Goal: Task Accomplishment & Management: Use online tool/utility

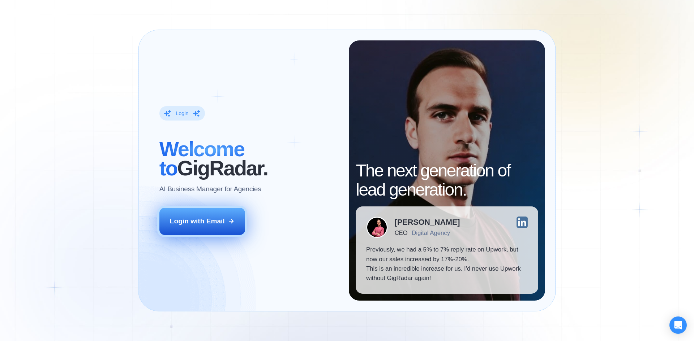
click at [209, 217] on div "Login with Email" at bounding box center [197, 221] width 55 height 9
click at [218, 225] on div "Login with Email" at bounding box center [197, 221] width 55 height 9
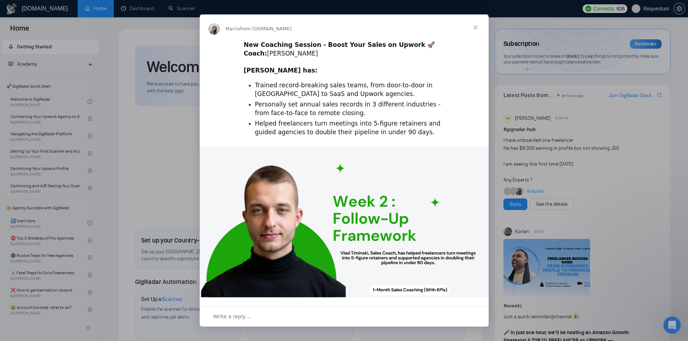
click at [474, 24] on span "Close" at bounding box center [476, 27] width 26 height 26
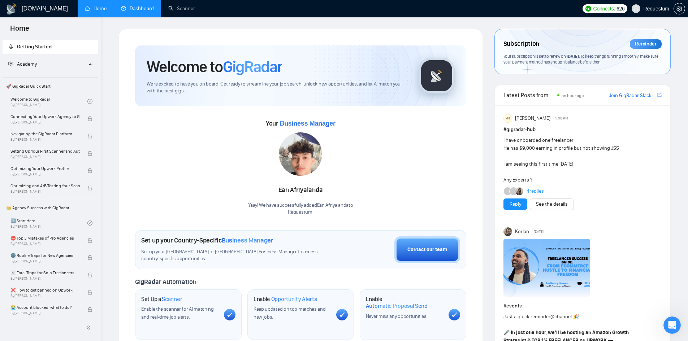
click at [146, 12] on link "Dashboard" at bounding box center [137, 8] width 33 height 6
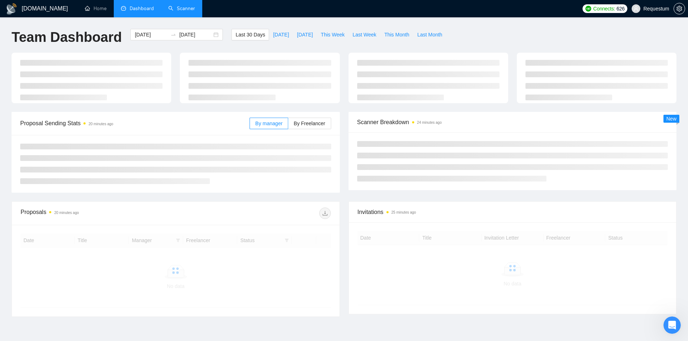
click at [177, 7] on link "Scanner" at bounding box center [181, 8] width 27 height 6
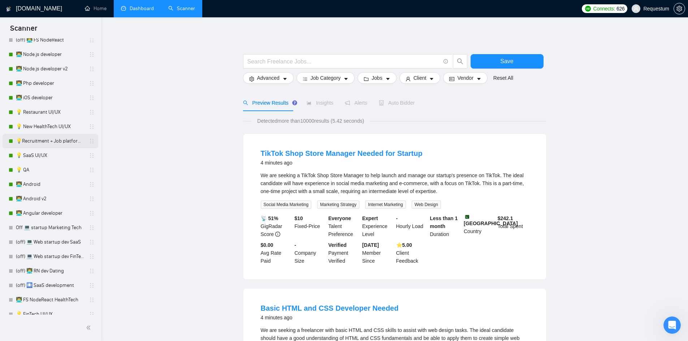
scroll to position [650, 0]
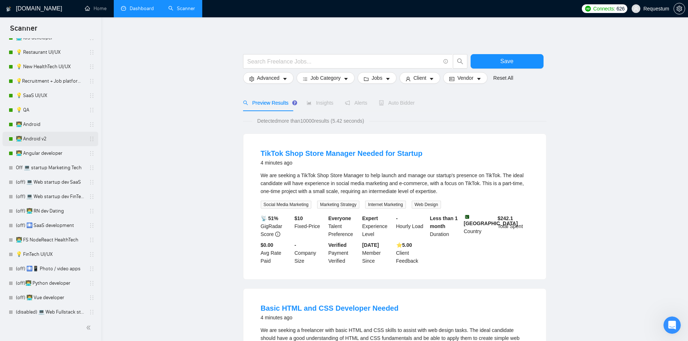
click at [51, 138] on link "👨‍💻 Android v2" at bounding box center [50, 139] width 69 height 14
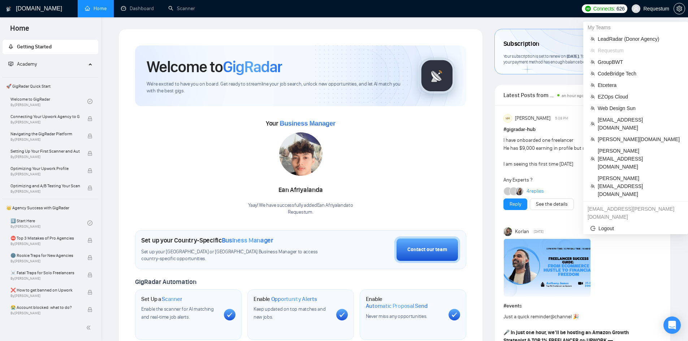
click at [658, 9] on span "Requestum" at bounding box center [656, 9] width 26 height 0
click at [629, 174] on span "[PERSON_NAME][EMAIL_ADDRESS][DOMAIN_NAME]" at bounding box center [639, 186] width 83 height 24
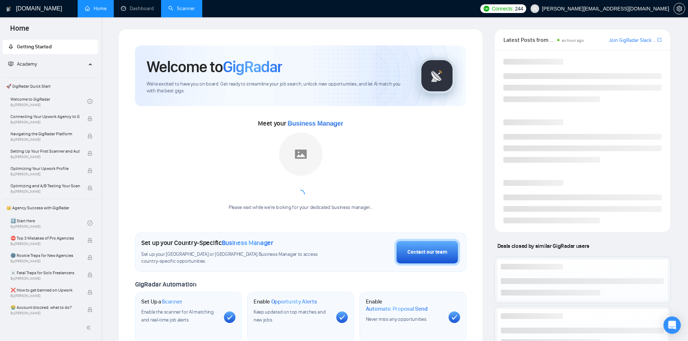
click at [173, 12] on link "Scanner" at bounding box center [181, 8] width 27 height 6
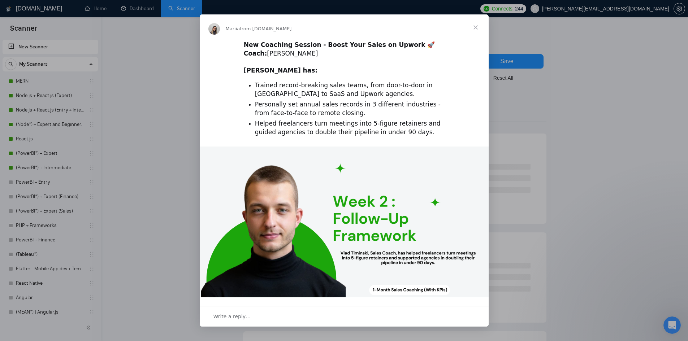
click at [479, 27] on span "Close" at bounding box center [476, 27] width 26 height 26
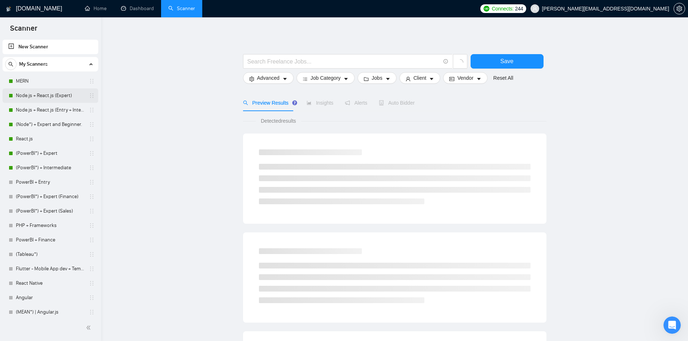
click at [32, 99] on link "Node.js + React.js (Expert)" at bounding box center [50, 96] width 69 height 14
click at [48, 96] on link "Node.js + React.js (Expert)" at bounding box center [50, 96] width 69 height 14
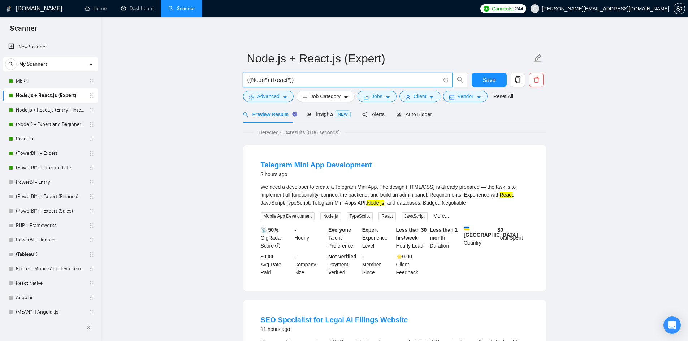
click at [255, 79] on input "((Node*) (React*))" at bounding box center [343, 80] width 193 height 9
click at [251, 82] on input "((Node*) (React*))" at bounding box center [343, 80] width 193 height 9
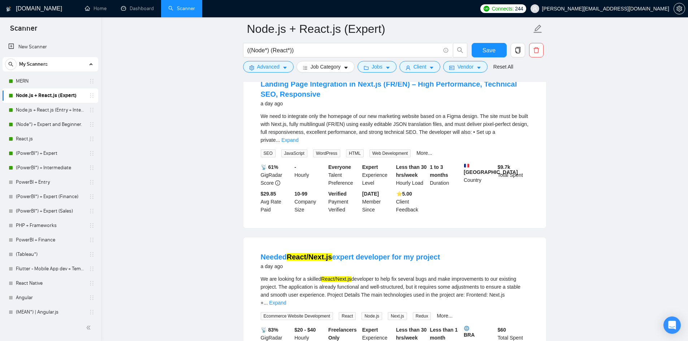
scroll to position [1048, 0]
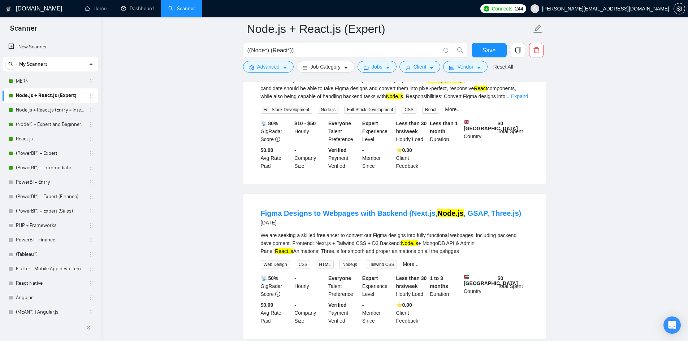
scroll to position [1468, 0]
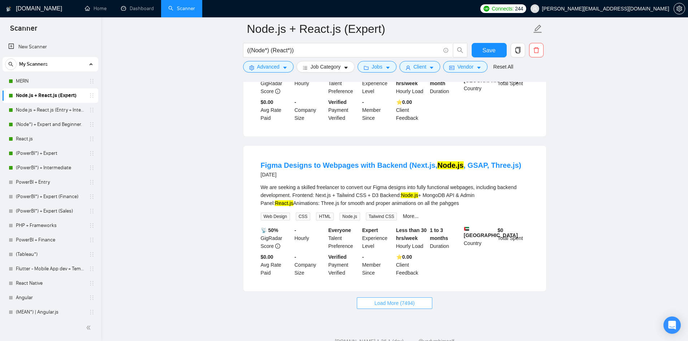
click at [384, 299] on span "Load More (7494)" at bounding box center [395, 303] width 40 height 8
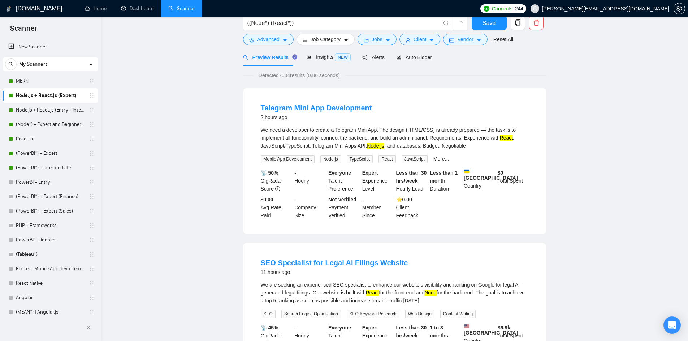
scroll to position [0, 0]
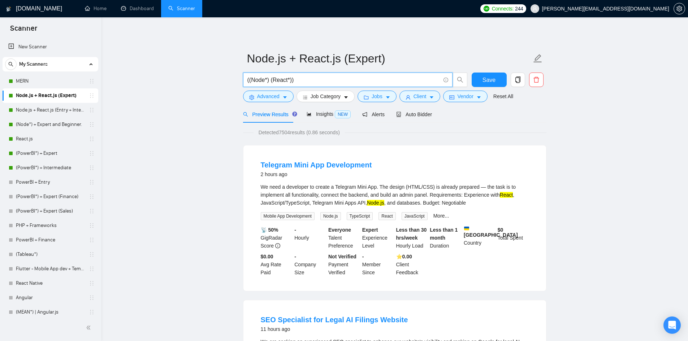
click at [250, 81] on input "((Node*) (React*))" at bounding box center [343, 80] width 193 height 9
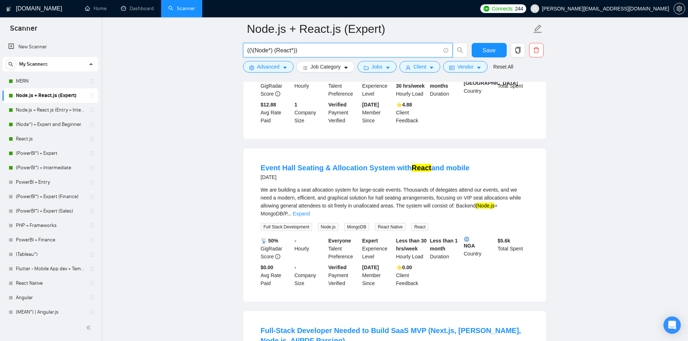
scroll to position [1012, 0]
click at [301, 53] on input "((\(Node*) (React*))" at bounding box center [343, 50] width 193 height 9
click at [312, 53] on input "((\(Node*) (React*))" at bounding box center [343, 50] width 193 height 9
paste input "react*) | "react" | "/react" | "(react" | "-react" | ".react") ((node*) | "node…"
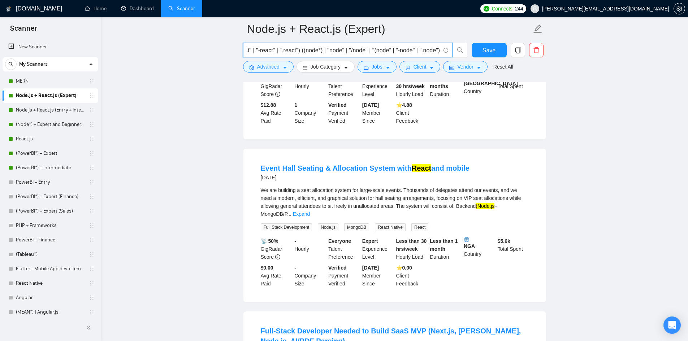
type input "((react*) | "react" | "/react" | "(react" | "-react" | ".react") ((node*) | "no…"
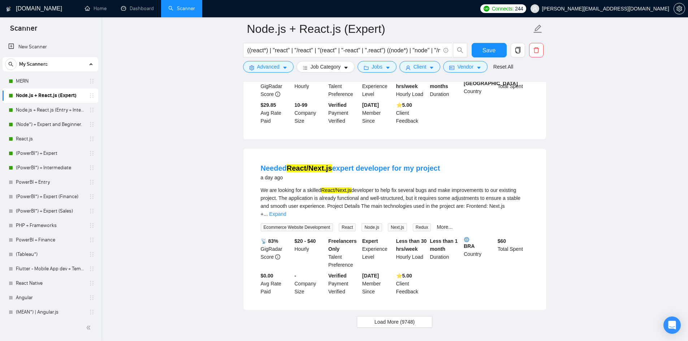
scroll to position [1458, 0]
click at [414, 318] on span "Load More (9748)" at bounding box center [395, 322] width 40 height 8
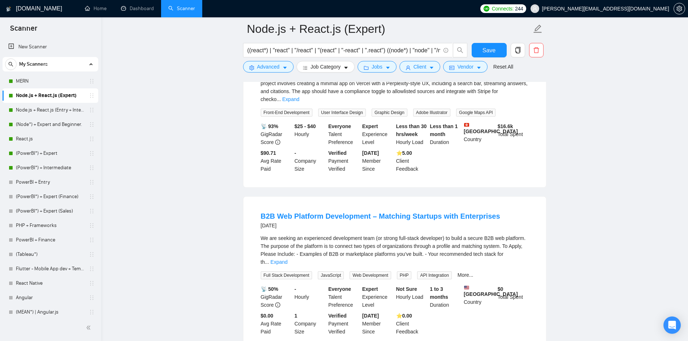
scroll to position [1747, 0]
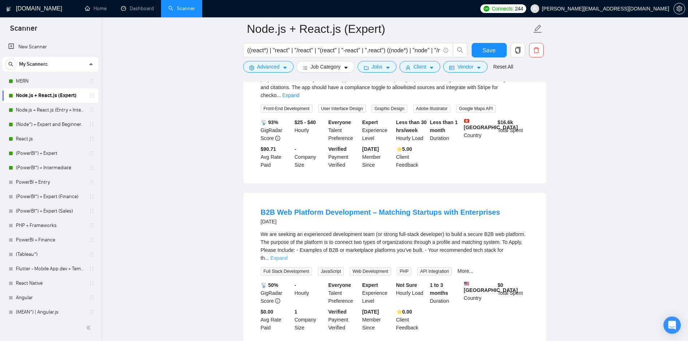
click at [288, 255] on link "Expand" at bounding box center [279, 258] width 17 height 6
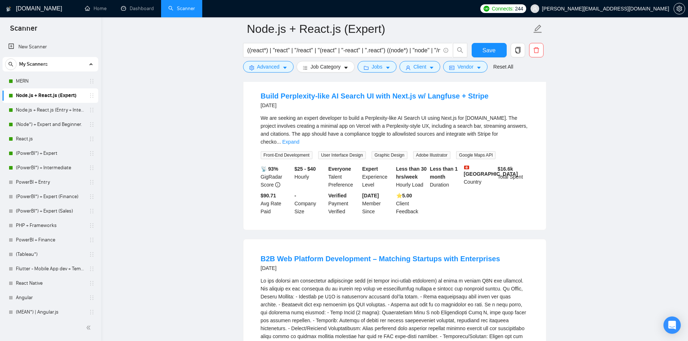
scroll to position [1711, 0]
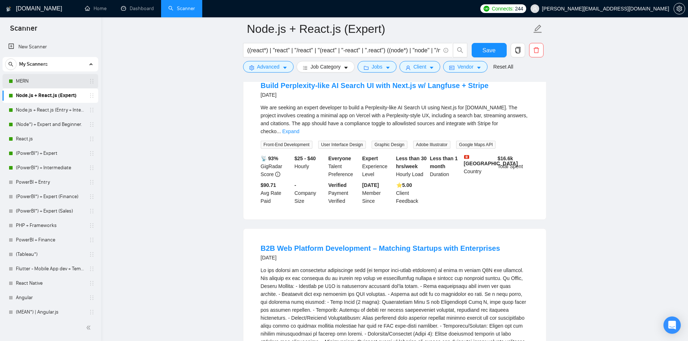
click at [45, 79] on link "MERN" at bounding box center [50, 81] width 69 height 14
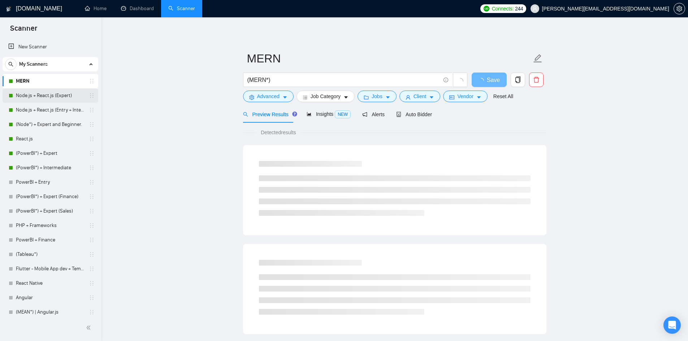
click at [35, 96] on link "Node.js + React.js (Expert)" at bounding box center [50, 96] width 69 height 14
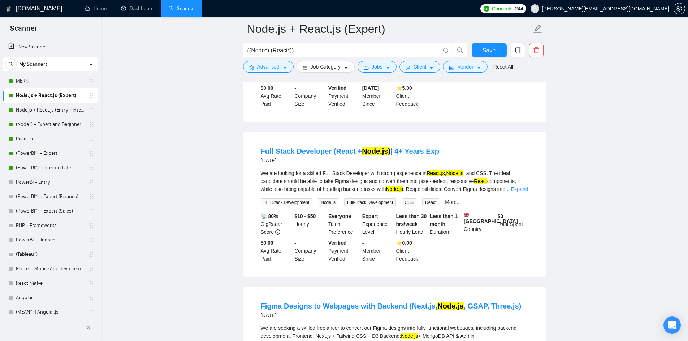
scroll to position [1324, 0]
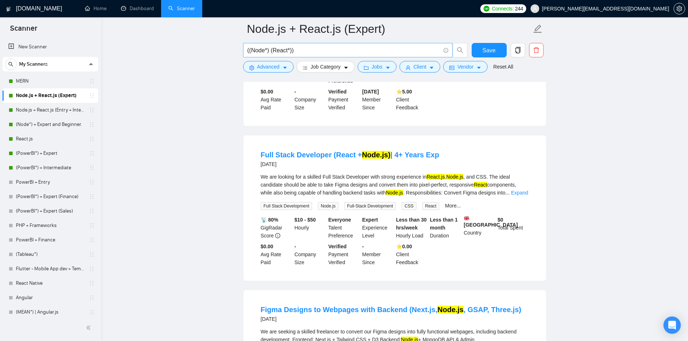
click at [306, 53] on input "((Node*) (React*))" at bounding box center [343, 50] width 193 height 9
paste input "react*) | "react" | "/react" | "(react" | "-react" | ".react") ((node*) | "node…"
type input "((react*) | "react" | "/react" | "(react" | "-react" | ".react") ((node*) | "no…"
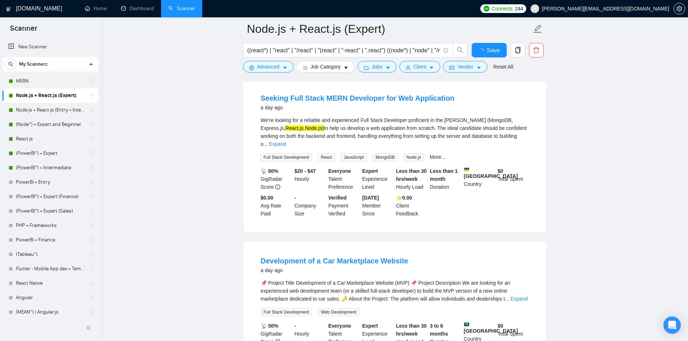
scroll to position [1324, 0]
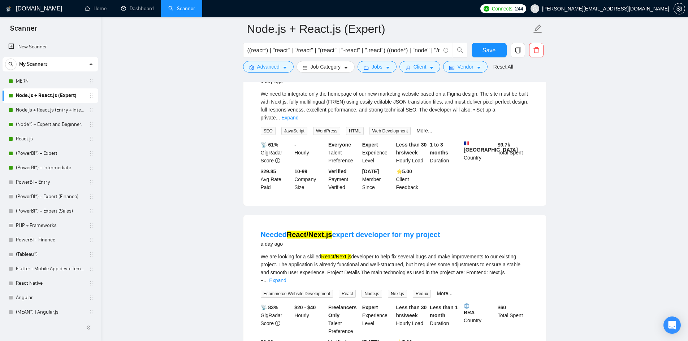
scroll to position [1458, 0]
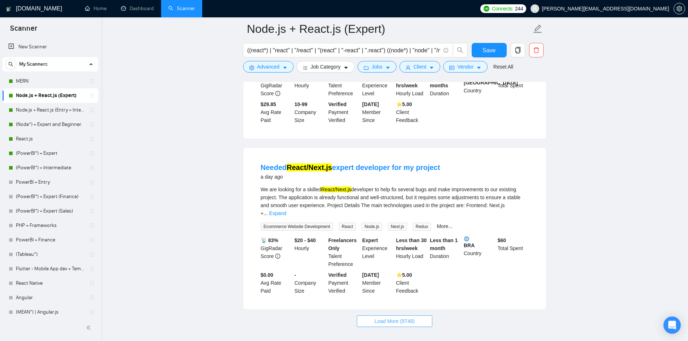
click at [407, 318] on span "Load More (9748)" at bounding box center [395, 322] width 40 height 8
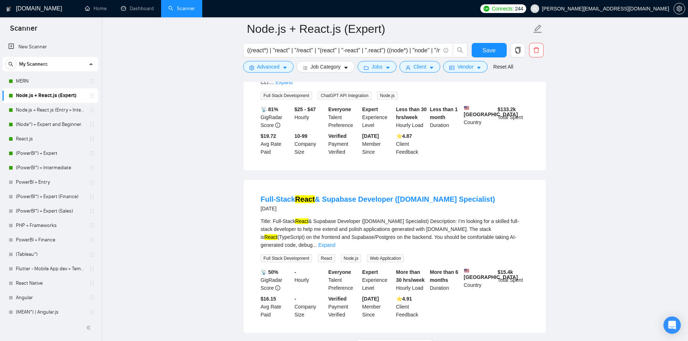
scroll to position [3040, 0]
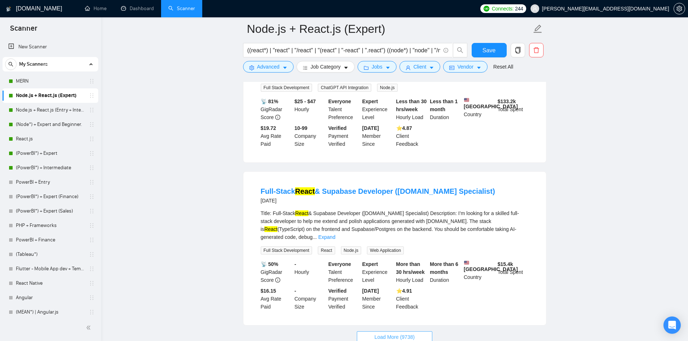
click at [397, 333] on span "Load More (9738)" at bounding box center [395, 337] width 40 height 8
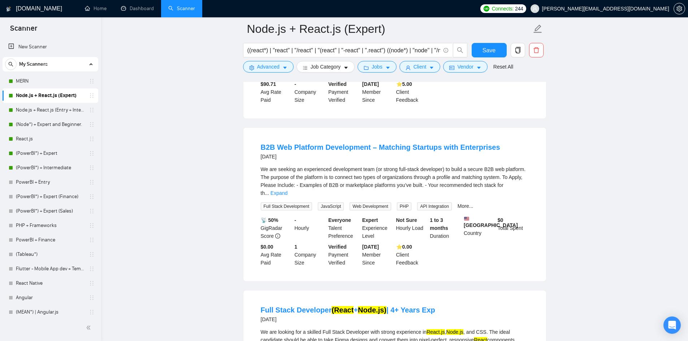
scroll to position [1809, 0]
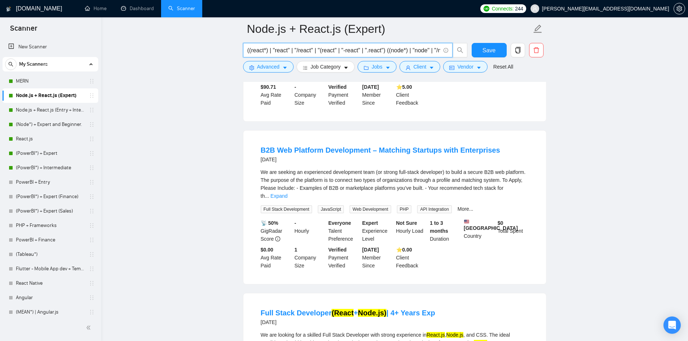
drag, startPoint x: 329, startPoint y: 48, endPoint x: 211, endPoint y: 50, distance: 118.2
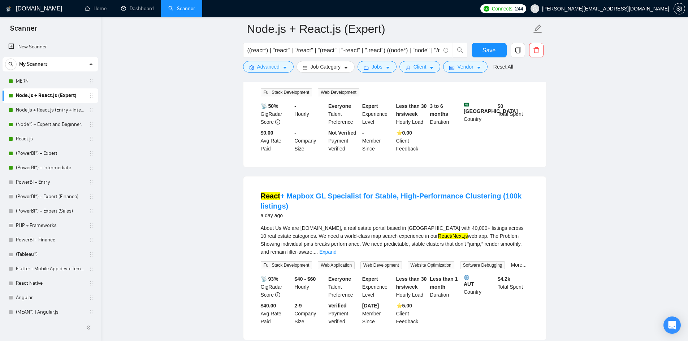
scroll to position [1084, 0]
click at [332, 48] on input "((react*) | "react" | "/react" | "(react" | "-react" | ".react") ((node*) | "no…" at bounding box center [343, 50] width 193 height 9
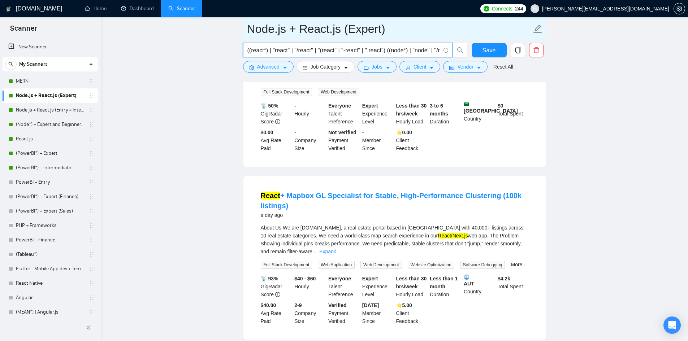
drag, startPoint x: 51, startPoint y: 81, endPoint x: 377, endPoint y: 40, distance: 328.0
click at [51, 81] on link "MERN" at bounding box center [50, 81] width 69 height 14
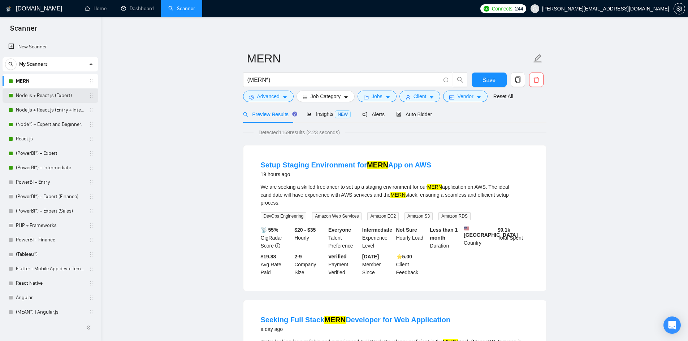
click at [48, 99] on link "Node.js + React.js (Expert)" at bounding box center [50, 96] width 69 height 14
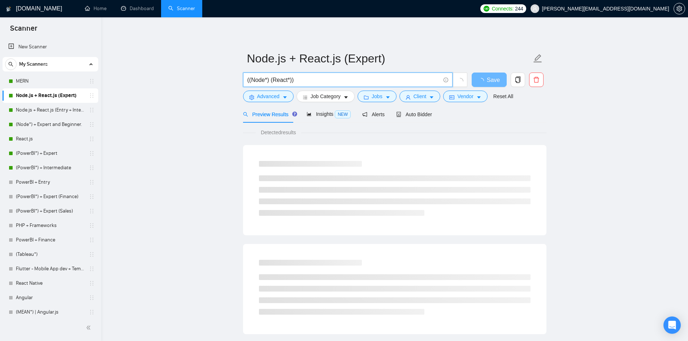
drag, startPoint x: 269, startPoint y: 81, endPoint x: 250, endPoint y: 81, distance: 19.5
click at [250, 81] on input "((Node*) (React*))" at bounding box center [343, 80] width 193 height 9
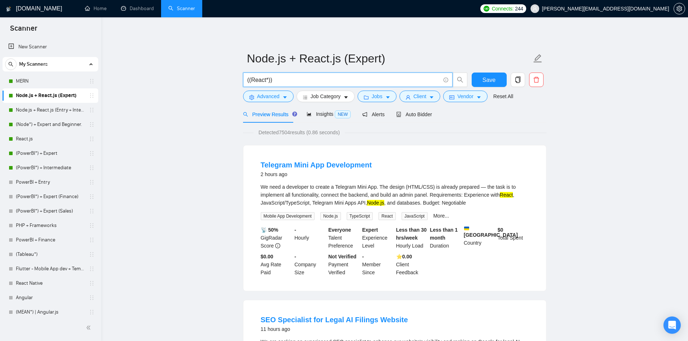
click at [269, 80] on input "((React*))" at bounding box center [343, 80] width 193 height 9
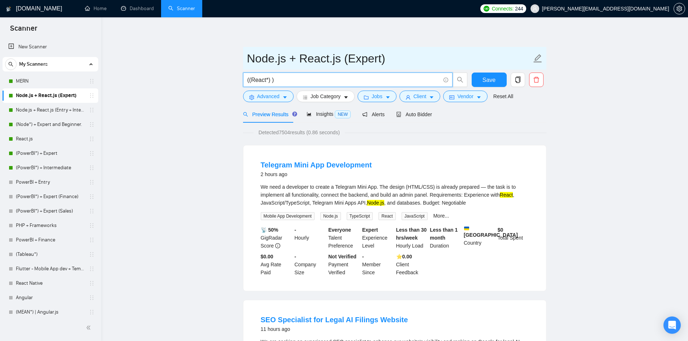
paste input "(Node*)"
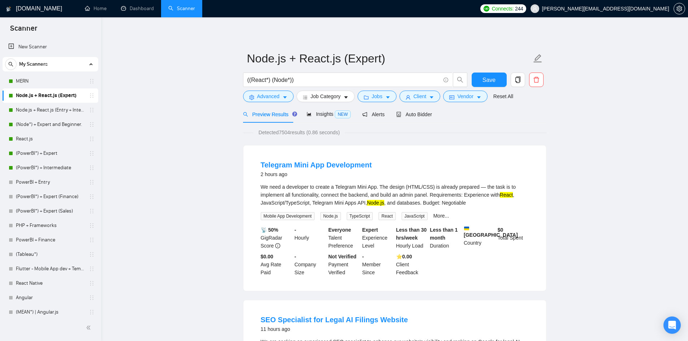
click at [303, 78] on input "((React*) (Node*))" at bounding box center [343, 80] width 193 height 9
type input "((Node*) (React*))"
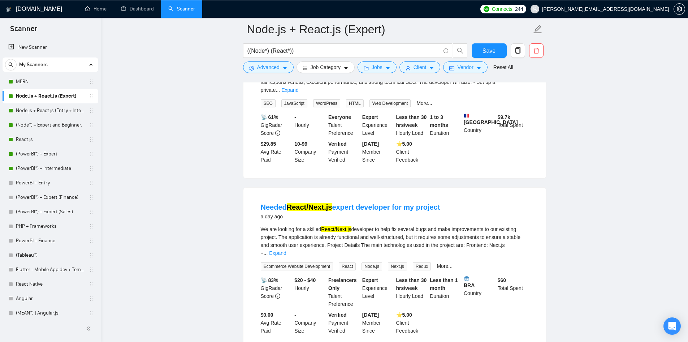
scroll to position [1084, 0]
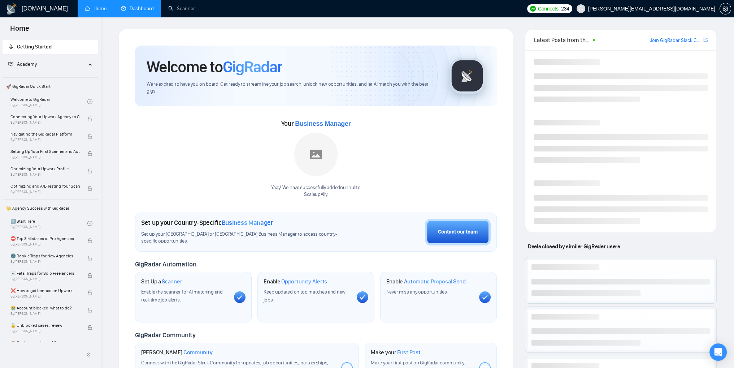
click at [142, 6] on link "Dashboard" at bounding box center [137, 8] width 33 height 6
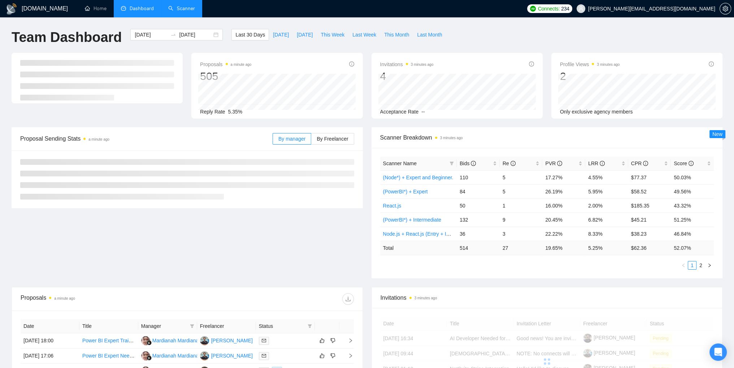
click at [187, 12] on link "Scanner" at bounding box center [181, 8] width 27 height 6
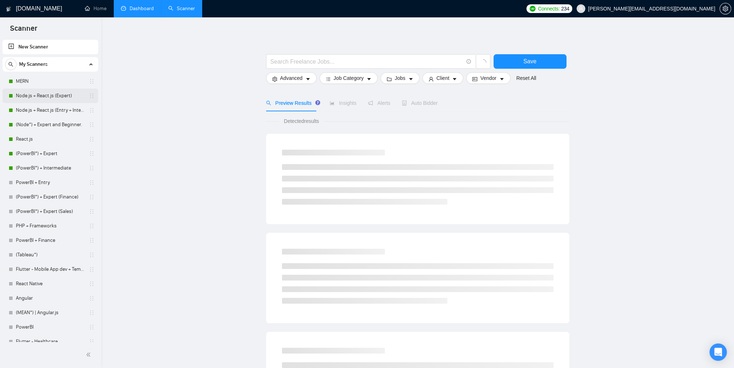
click at [44, 92] on link "Node.js + React.js (Expert)" at bounding box center [50, 96] width 69 height 14
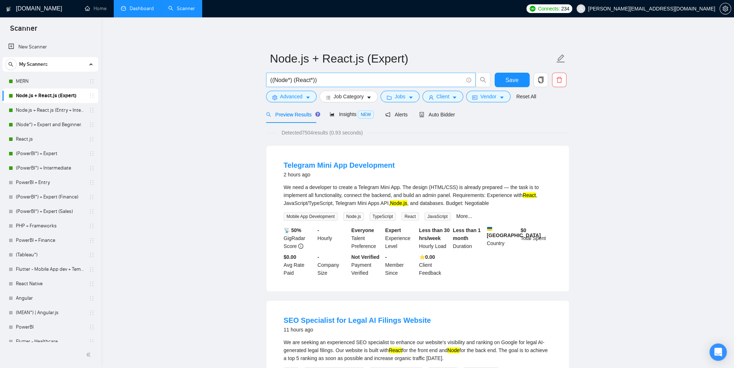
click at [293, 82] on input "((Node*) (React*))" at bounding box center [367, 80] width 193 height 9
drag, startPoint x: 272, startPoint y: 82, endPoint x: 292, endPoint y: 83, distance: 19.5
click at [292, 83] on input "((Node*) (React*))" at bounding box center [367, 80] width 193 height 9
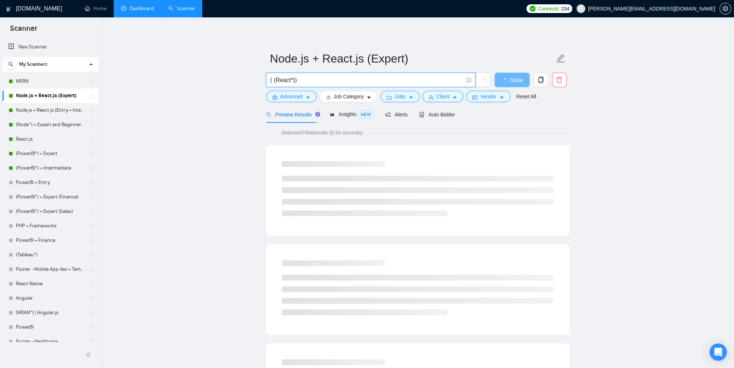
click at [275, 79] on input "( (React*))" at bounding box center [367, 80] width 193 height 9
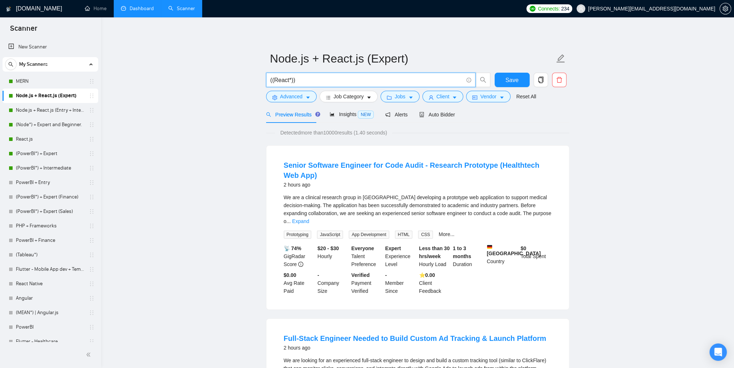
click at [291, 81] on input "((React*))" at bounding box center [367, 80] width 193 height 9
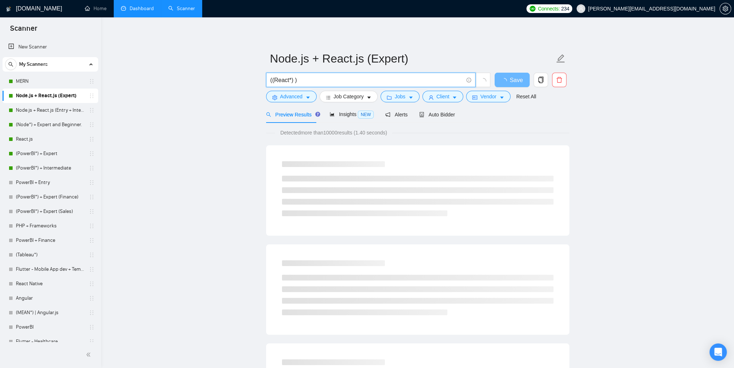
paste input "(Node*)"
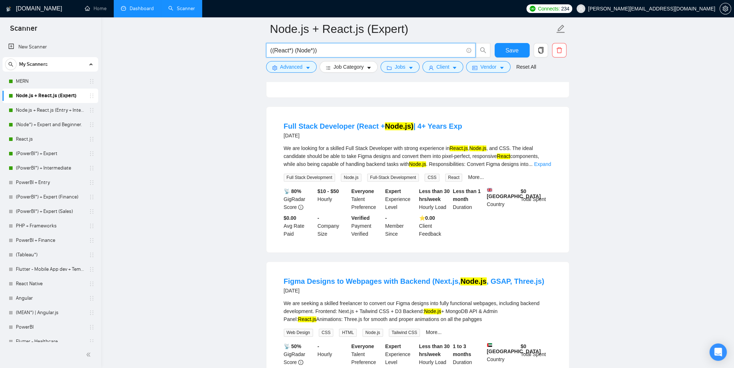
scroll to position [1445, 0]
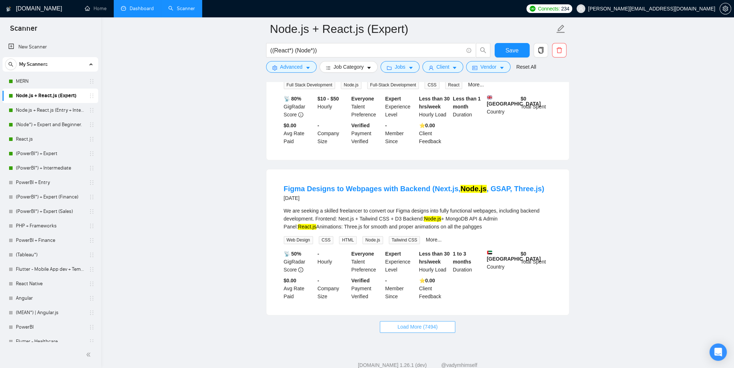
click at [397, 321] on button "Load More (7494)" at bounding box center [418, 327] width 76 height 12
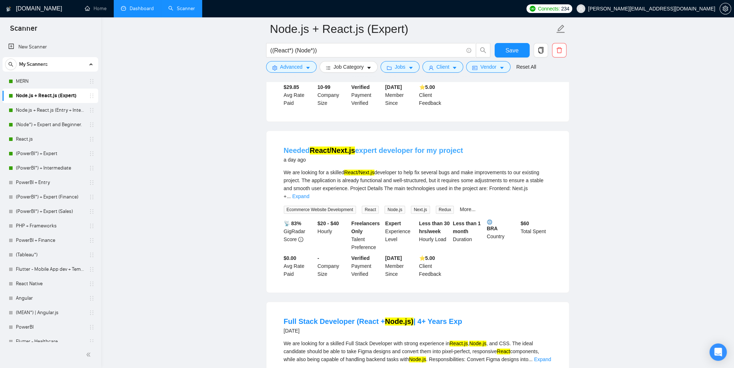
scroll to position [1178, 0]
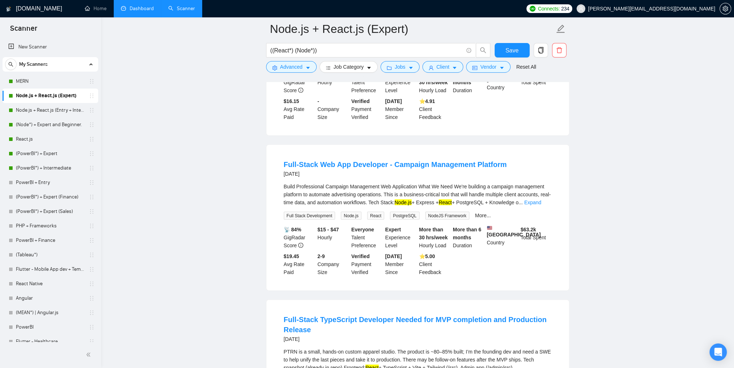
scroll to position [1780, 0]
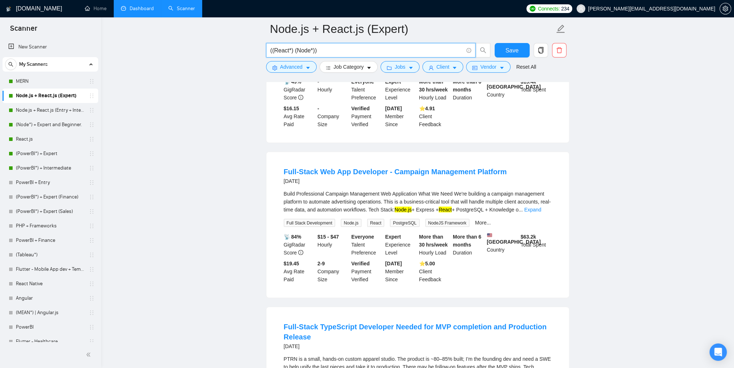
click at [325, 48] on input "((React*) (Node*))" at bounding box center [367, 50] width 193 height 9
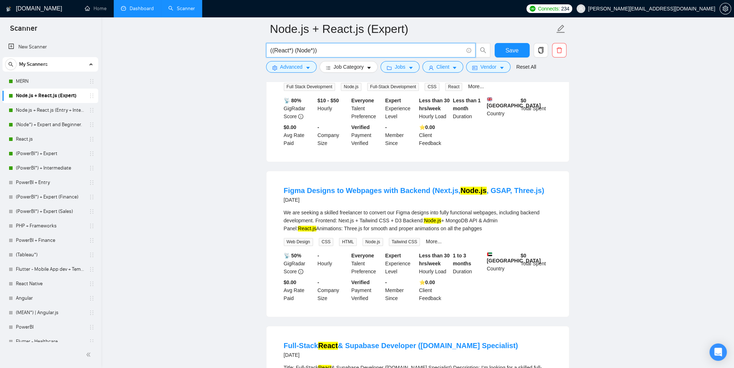
scroll to position [1422, 0]
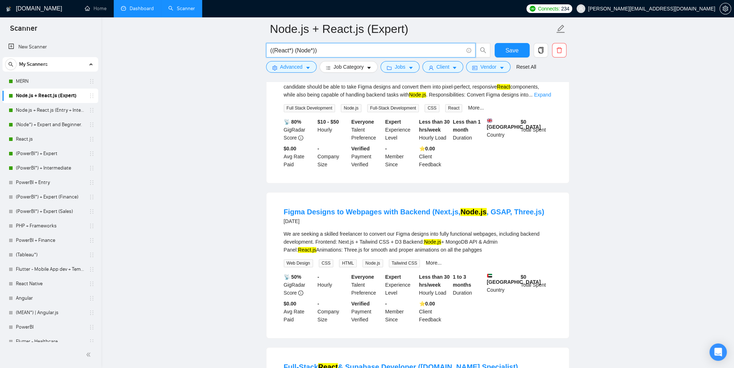
click at [273, 51] on input "((React*) (Node*))" at bounding box center [367, 50] width 193 height 9
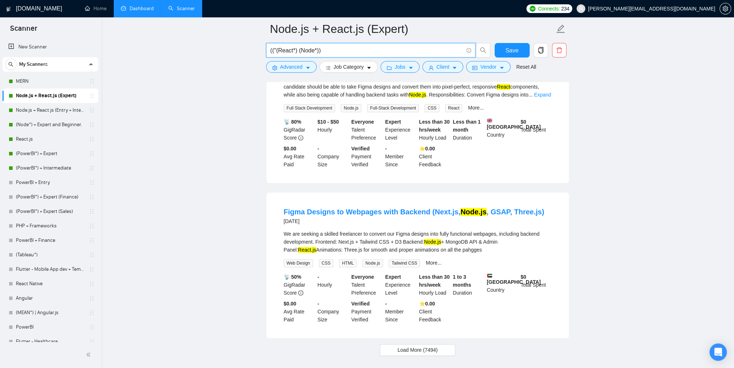
click at [293, 48] on input "(("(React*) (Node*))" at bounding box center [367, 50] width 193 height 9
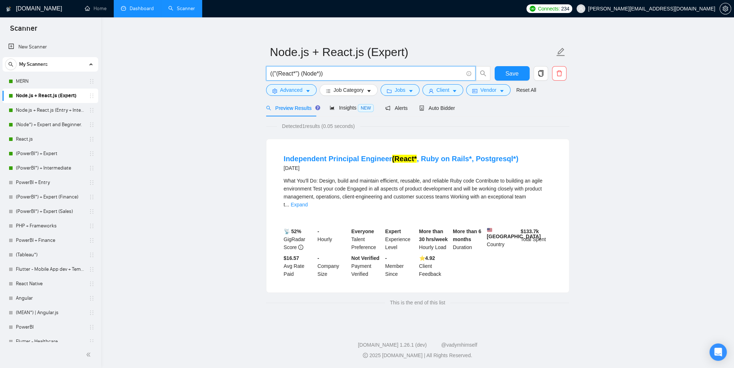
scroll to position [4, 0]
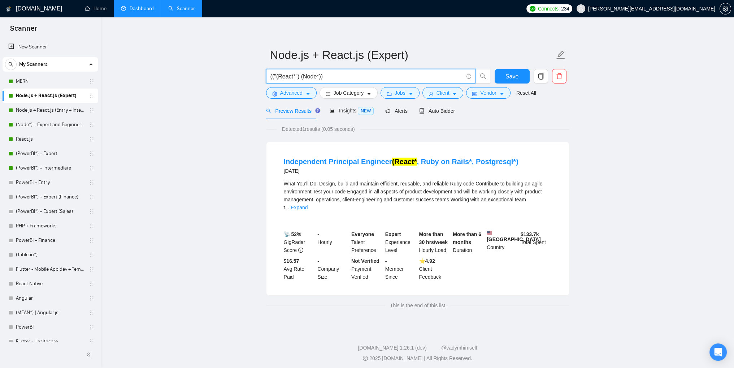
click at [279, 77] on input "(("(React*") (Node*))" at bounding box center [367, 76] width 193 height 9
click at [275, 78] on input "(("(React*") (Node*))" at bounding box center [367, 76] width 193 height 9
click at [274, 78] on input "(("(React*") (Node*))" at bounding box center [367, 76] width 193 height 9
click at [279, 77] on input "(("(React*") (Node*))" at bounding box center [367, 76] width 193 height 9
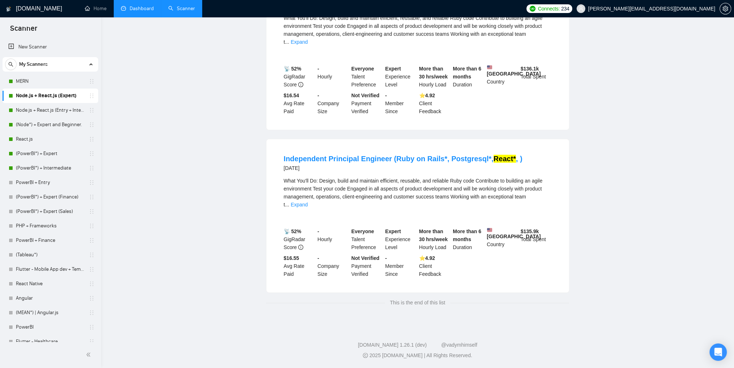
scroll to position [0, 0]
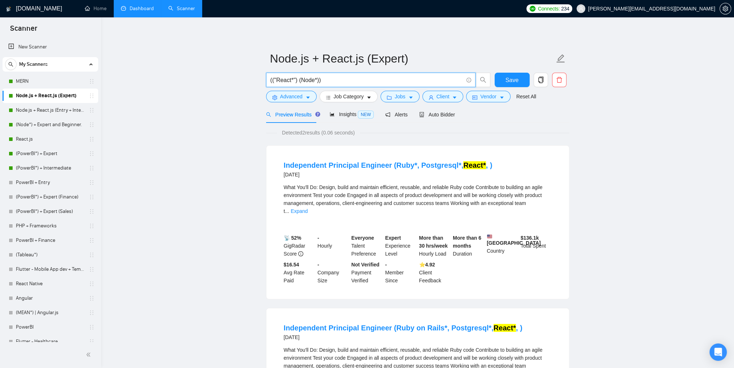
click at [272, 82] on input "(("React*") (Node*))" at bounding box center [367, 80] width 193 height 9
click at [274, 82] on input "(("React*") (Node*))" at bounding box center [367, 80] width 193 height 9
click at [295, 81] on input "("React*") (Node*))" at bounding box center [367, 80] width 193 height 9
click at [289, 80] on input "("React*" (Node*))" at bounding box center [367, 80] width 193 height 9
click at [275, 81] on input "("React" (Node*))" at bounding box center [367, 80] width 193 height 9
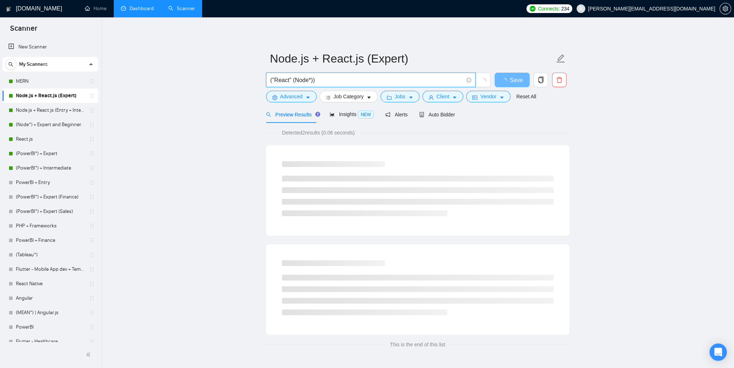
click at [272, 81] on input "("React" (Node*))" at bounding box center [367, 80] width 193 height 9
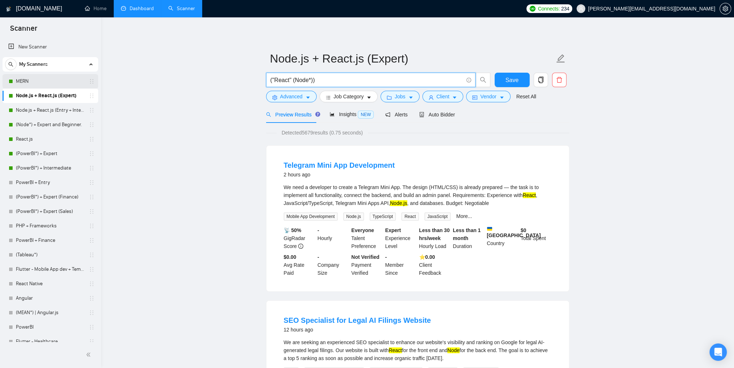
type input "("React" (Node*))"
click at [33, 76] on link "MERN" at bounding box center [50, 81] width 69 height 14
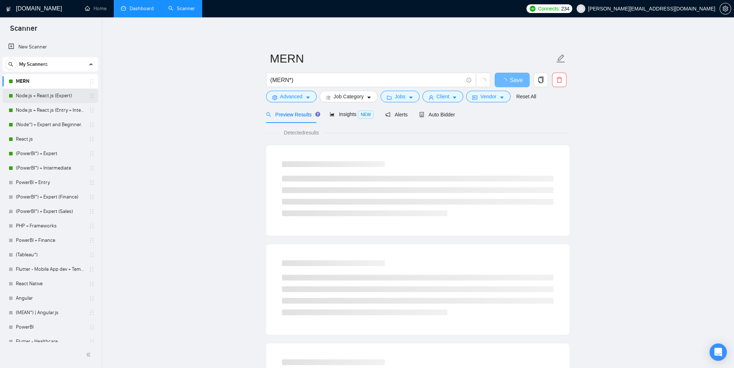
click at [64, 97] on link "Node.js + React.js (Expert)" at bounding box center [50, 96] width 69 height 14
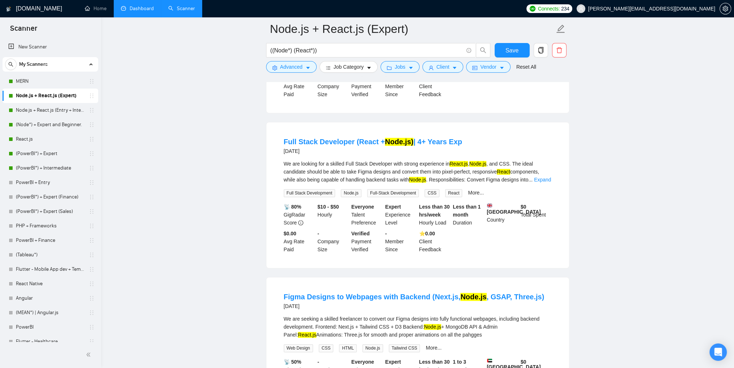
scroll to position [1445, 0]
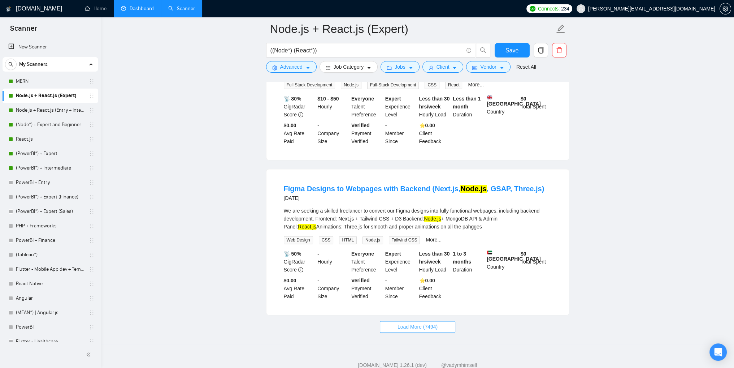
click at [401, 323] on span "Load More (7494)" at bounding box center [418, 327] width 40 height 8
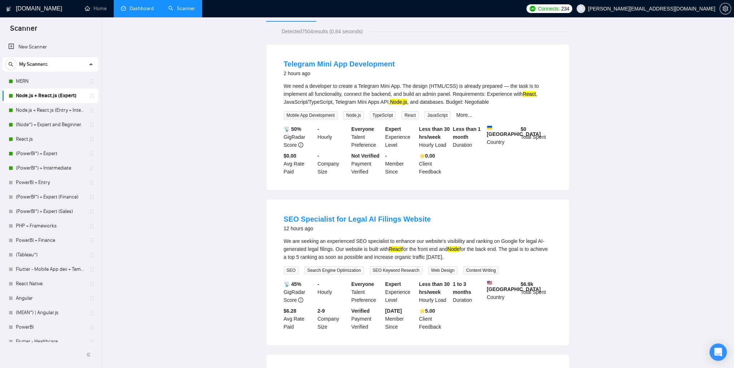
scroll to position [0, 0]
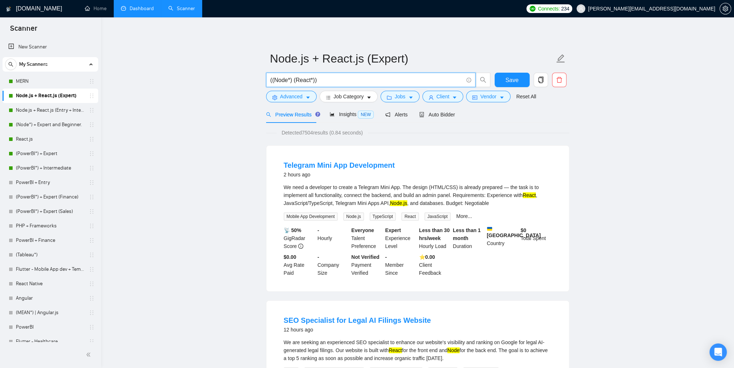
click at [272, 78] on input "((Node*) (React*))" at bounding box center [367, 80] width 193 height 9
click at [342, 83] on input "(Node*) (React*))" at bounding box center [367, 80] width 193 height 9
click at [308, 132] on span "Detected 7504 results (0.87 seconds)" at bounding box center [322, 133] width 91 height 8
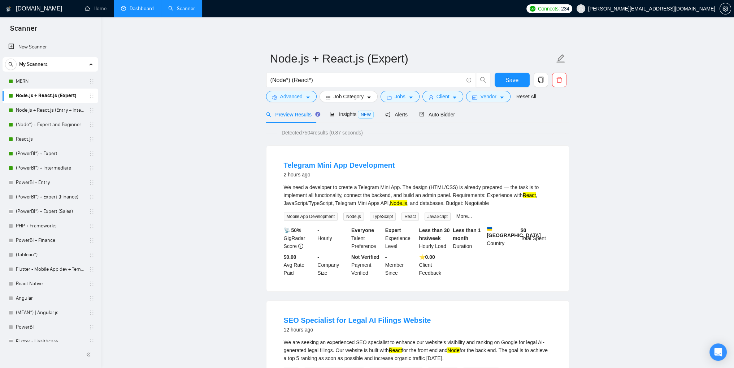
click at [289, 149] on div "Telegram Mini App Development 2 hours ago We need a developer to create a Teleg…" at bounding box center [418, 219] width 303 height 146
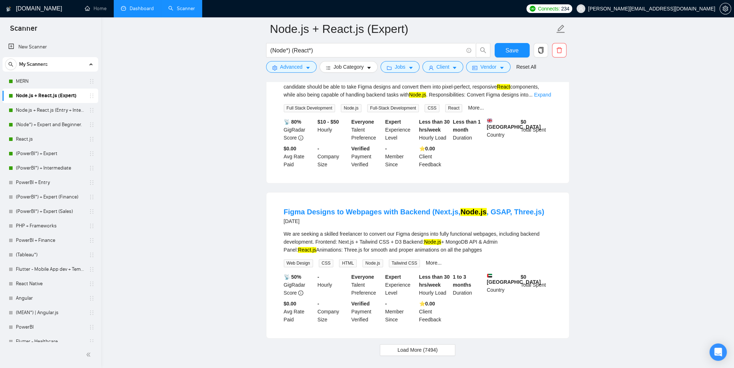
scroll to position [1445, 0]
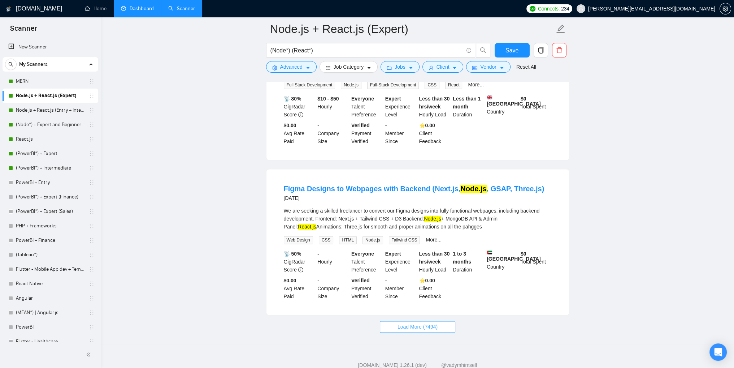
click at [412, 323] on span "Load More (7494)" at bounding box center [418, 327] width 40 height 8
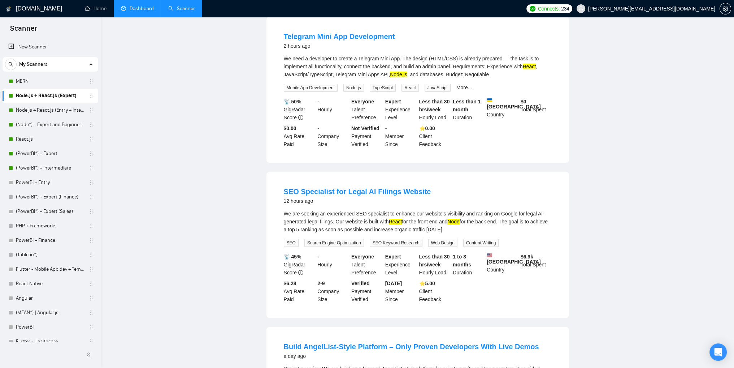
scroll to position [0, 0]
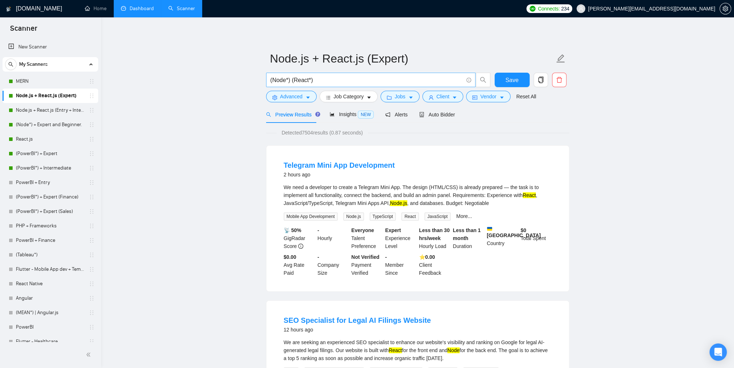
click at [276, 81] on input "(Node*) (React*)" at bounding box center [367, 80] width 193 height 9
click at [299, 78] on input "(Node*) (React*)" at bounding box center [367, 80] width 193 height 9
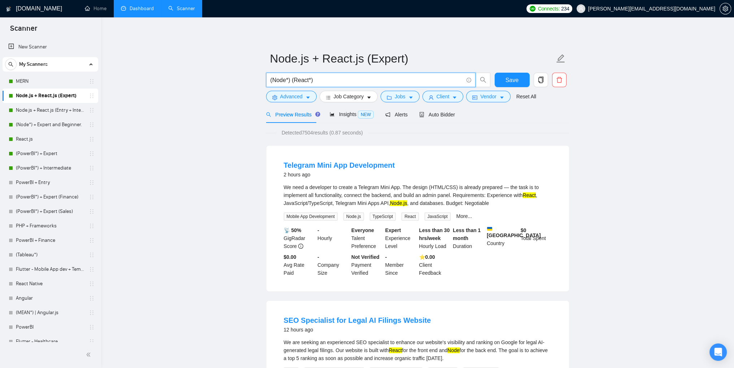
click at [343, 81] on input "(Node*) (React*)" at bounding box center [367, 80] width 193 height 9
paste input "(react*) | "react" | "/react" | "(react" | "-react" | ".react") ((node*) | "nod…"
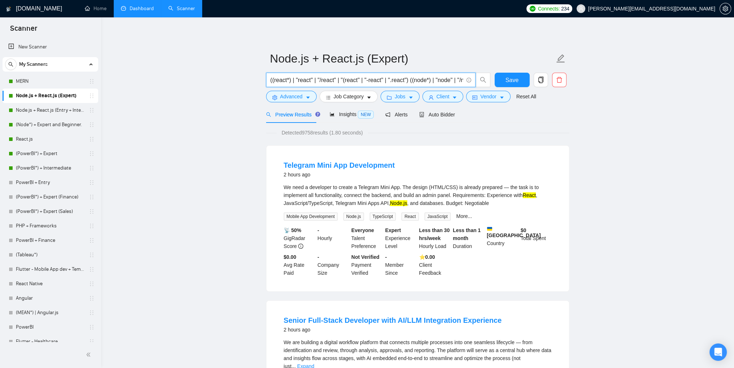
click at [345, 81] on input "((react*) | "react" | "/react" | "(react" | "-react" | ".react") ((node*) | "no…" at bounding box center [367, 80] width 193 height 9
click at [350, 81] on input "((react*) | "react" | "/react" | "(react" | "-react" | ".react") ((node*) | "no…" at bounding box center [367, 80] width 193 height 9
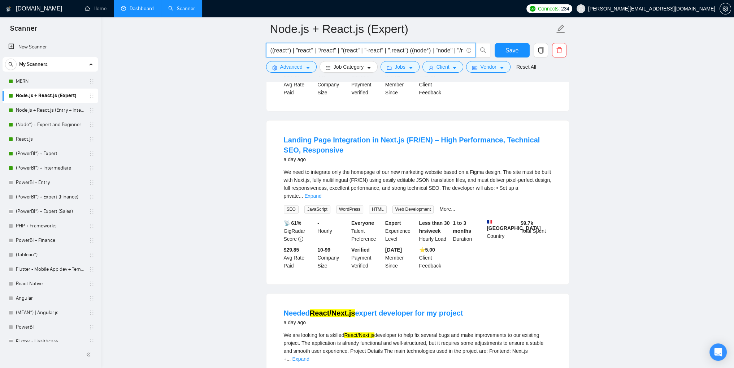
scroll to position [1435, 0]
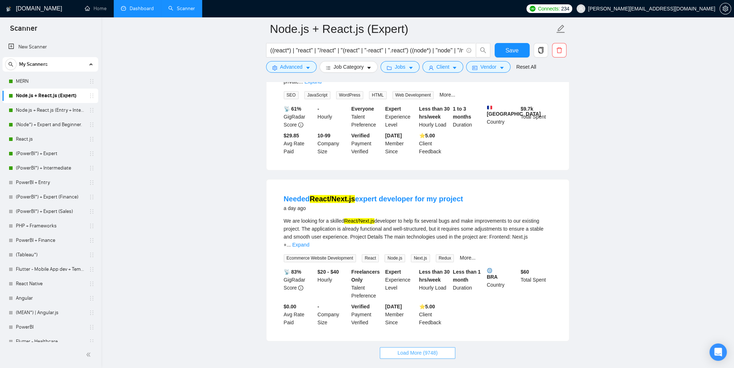
click at [408, 349] on span "Load More (9748)" at bounding box center [418, 353] width 40 height 8
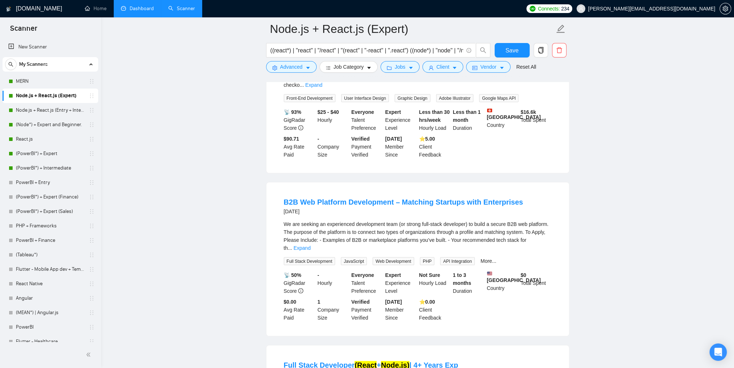
scroll to position [1767, 0]
click at [311, 243] on link "Expand" at bounding box center [302, 246] width 17 height 6
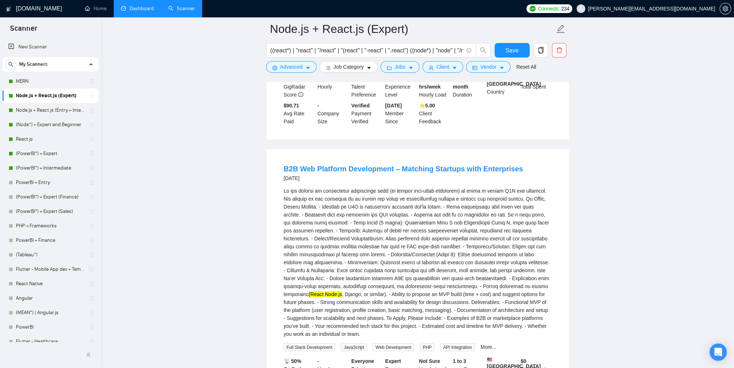
scroll to position [1799, 0]
drag, startPoint x: 524, startPoint y: 112, endPoint x: 284, endPoint y: 112, distance: 240.2
click at [284, 163] on div "B2B Web Platform Development – Matching Startups with Enterprises 2 days ago" at bounding box center [418, 172] width 268 height 19
copy link "B2B Web Platform Development – Matching Startups with Enterprises"
drag, startPoint x: 286, startPoint y: 240, endPoint x: 281, endPoint y: 240, distance: 4.7
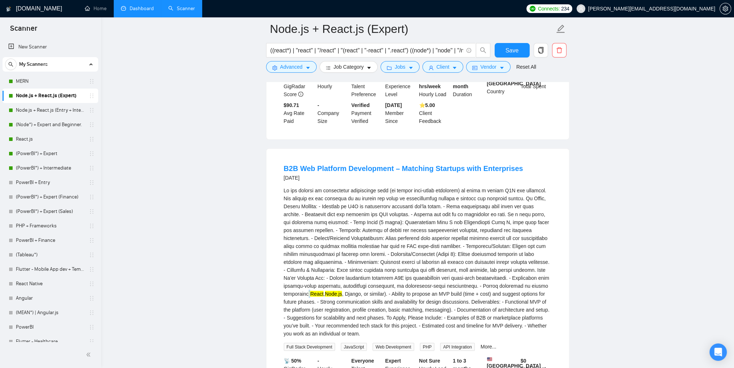
click at [281, 240] on li "B2B Web Platform Development – Matching Startups with Enterprises [DATE] (React…" at bounding box center [417, 284] width 285 height 255
click at [347, 48] on input "((react*) | "react" | "/react" | "(react" | "-react" | ".react") ((node*) | "no…" at bounding box center [367, 50] width 193 height 9
drag, startPoint x: 342, startPoint y: 50, endPoint x: 358, endPoint y: 51, distance: 15.9
click at [358, 51] on input "((react*) | "react" | "/react" | "(react" | "-react" | ".react") ((node*) | "no…" at bounding box center [367, 50] width 193 height 9
drag, startPoint x: 390, startPoint y: 52, endPoint x: 408, endPoint y: 53, distance: 17.4
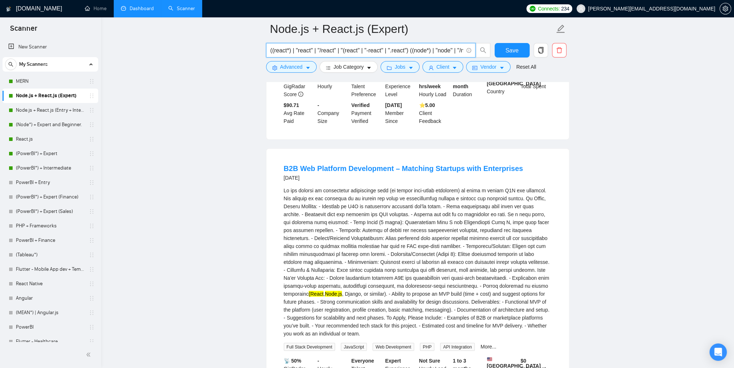
click at [408, 53] on input "((react*) | "react" | "/react" | "(react" | "-react" | ".react") ((node*) | "no…" at bounding box center [367, 50] width 193 height 9
click at [367, 52] on input "((react*) | "react" | "/react" | "(react" | "-react" | ".react") ((node*) | "no…" at bounding box center [367, 50] width 193 height 9
paste input "B2B Web Platform Development – Matching Startups with Enterprises"
type input "((react*) | "react" | "/react" | "(react" | "-react" | ".react") ((node*) | "no…"
paste input "B2B Web Platform Development – Matching Startups with Enterprises"
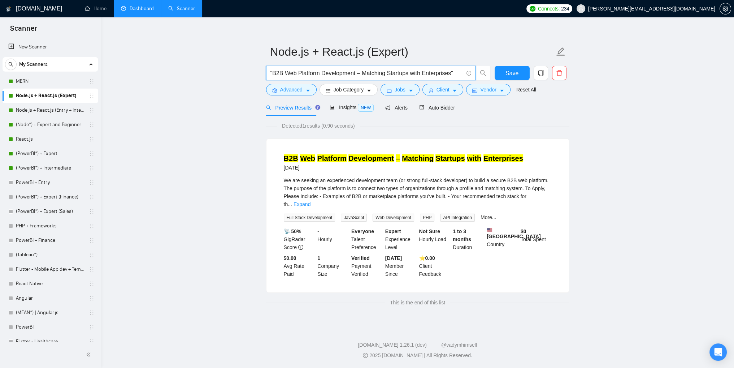
scroll to position [4, 0]
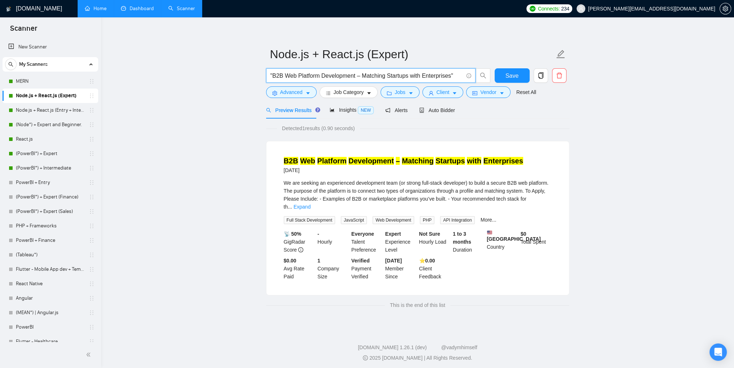
type input ""B2B Web Platform Development – Matching Startups with Enterprises""
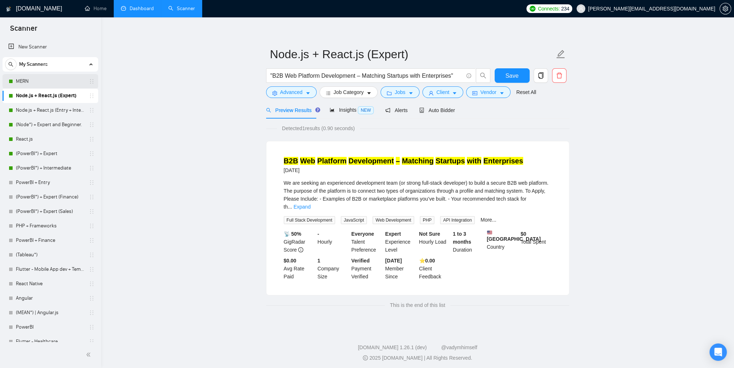
click at [50, 84] on link "MERN" at bounding box center [50, 81] width 69 height 14
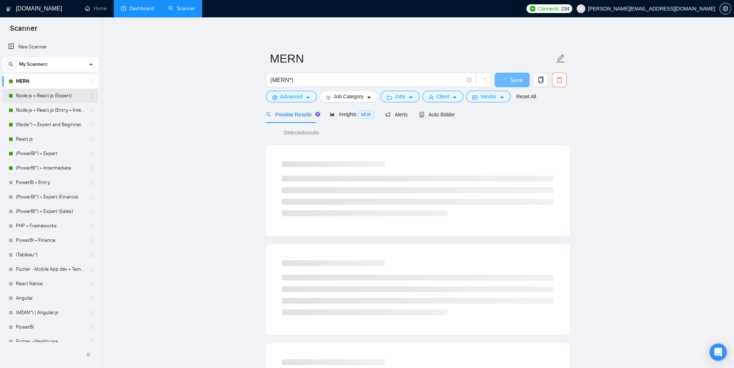
click at [50, 99] on link "Node.js + React.js (Expert)" at bounding box center [50, 96] width 69 height 14
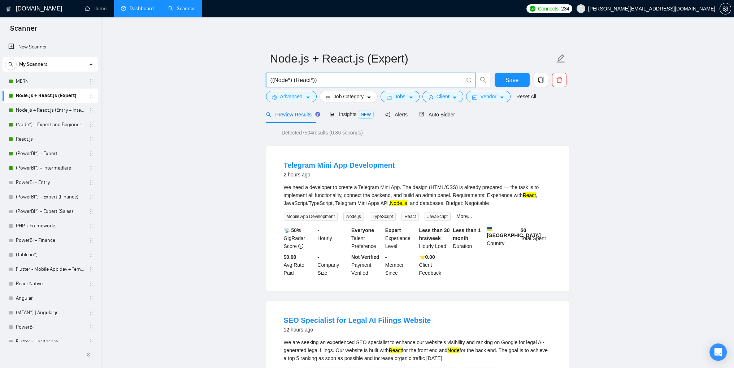
click at [274, 80] on input "((Node*) (React*))" at bounding box center [367, 80] width 193 height 9
click at [296, 80] on input "((Node*) (React*))" at bounding box center [367, 80] width 193 height 9
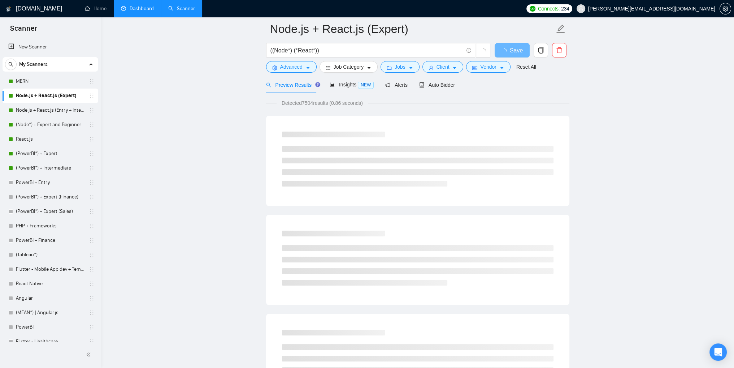
scroll to position [32, 0]
click at [299, 49] on input "((Node*) (*React*))" at bounding box center [367, 50] width 193 height 9
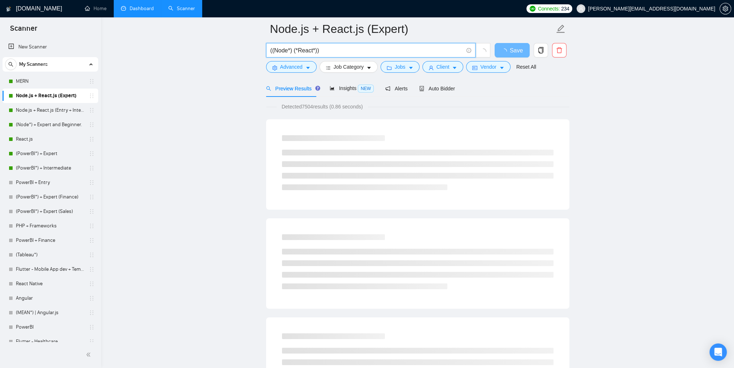
click at [299, 49] on input "((Node*) (*React*))" at bounding box center [367, 50] width 193 height 9
click at [297, 49] on input "((Node*) (*React*))" at bounding box center [367, 50] width 193 height 9
click at [296, 49] on input "((Node*) (*React*))" at bounding box center [367, 50] width 193 height 9
type input "((Node*) (React*))"
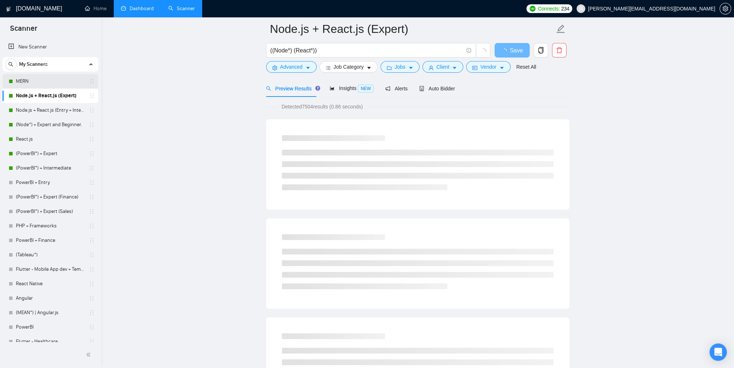
click at [46, 87] on link "MERN" at bounding box center [50, 81] width 69 height 14
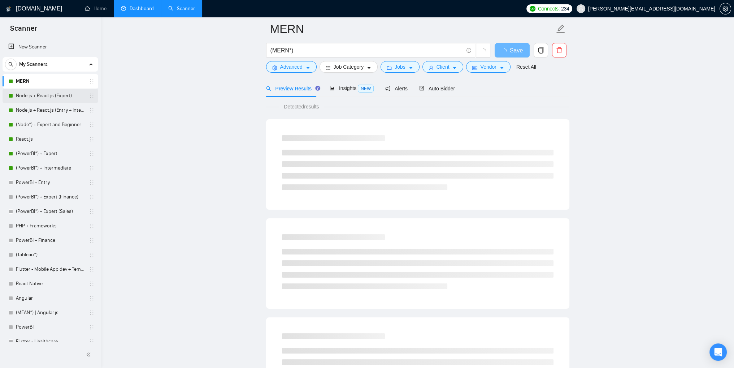
click at [44, 95] on link "Node.js + React.js (Expert)" at bounding box center [50, 96] width 69 height 14
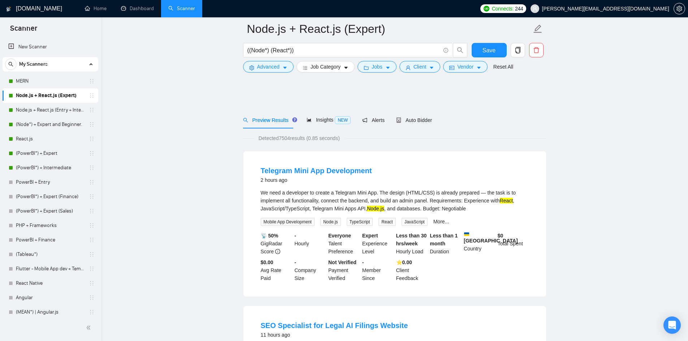
scroll to position [1084, 0]
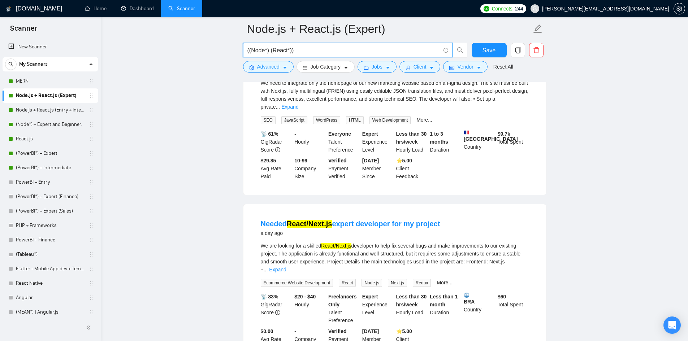
click at [250, 53] on input "((Node*) (React*))" at bounding box center [343, 50] width 193 height 9
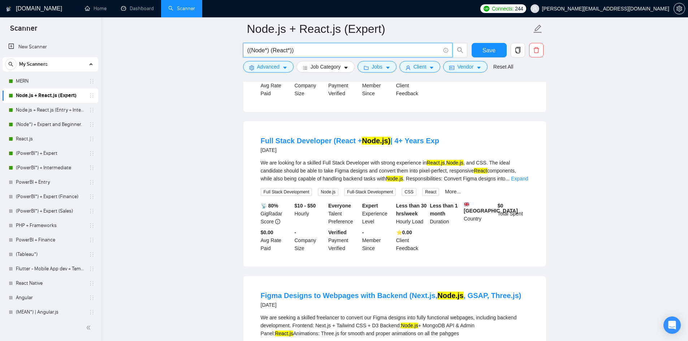
scroll to position [1251, 0]
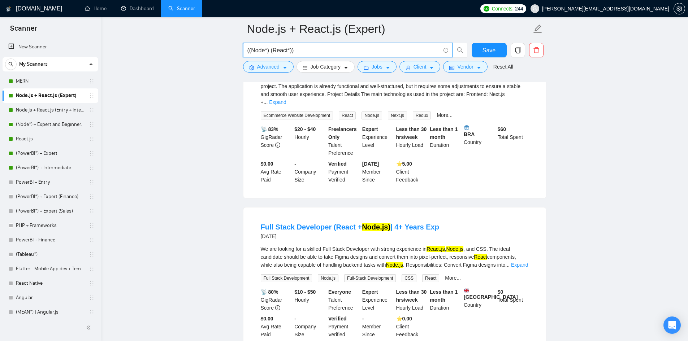
click at [248, 51] on input "((Node*) (React*))" at bounding box center [343, 50] width 193 height 9
drag, startPoint x: 249, startPoint y: 51, endPoint x: 269, endPoint y: 51, distance: 19.9
click at [269, 51] on input "((Node*) (React*))" at bounding box center [343, 50] width 193 height 9
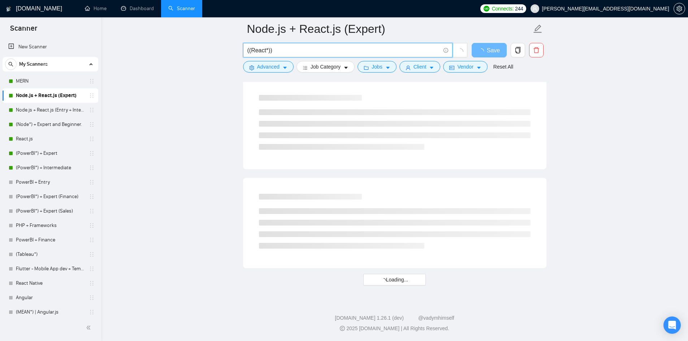
scroll to position [863, 0]
click at [270, 51] on input "((React*))" at bounding box center [343, 50] width 193 height 9
click at [268, 50] on input "((React*))" at bounding box center [343, 50] width 193 height 9
paste input "(Node*)"
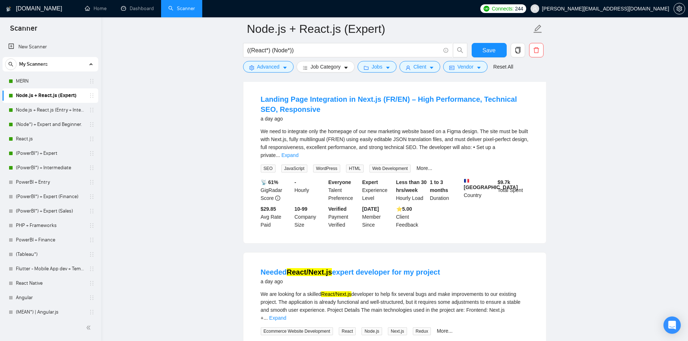
scroll to position [1035, 0]
click at [251, 52] on input "((React*) (Node*))" at bounding box center [343, 50] width 193 height 9
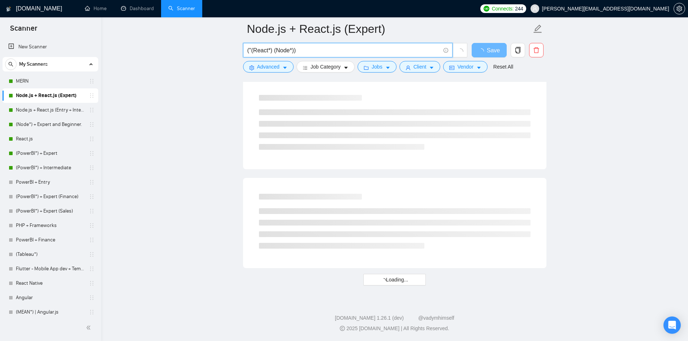
scroll to position [863, 0]
click at [270, 51] on input "("(React*) (Node*))" at bounding box center [343, 50] width 193 height 9
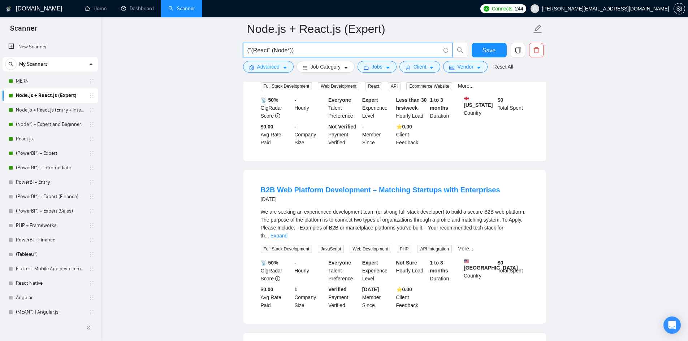
scroll to position [302, 0]
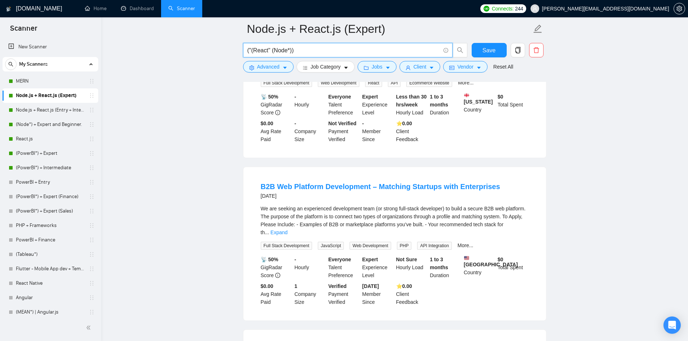
click at [400, 205] on div "We are seeking an experienced development team (or strong full-stack developer)…" at bounding box center [395, 221] width 268 height 32
click at [288, 230] on link "Expand" at bounding box center [279, 233] width 17 height 6
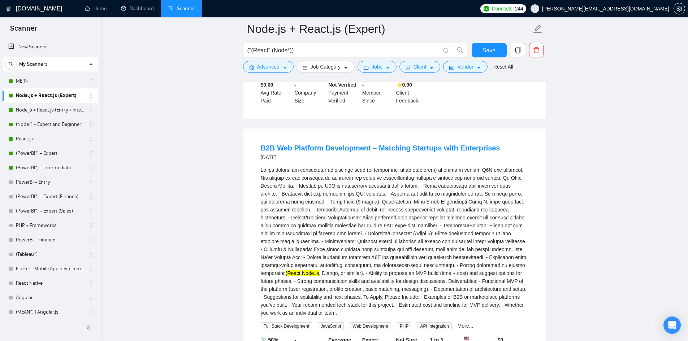
scroll to position [338, 0]
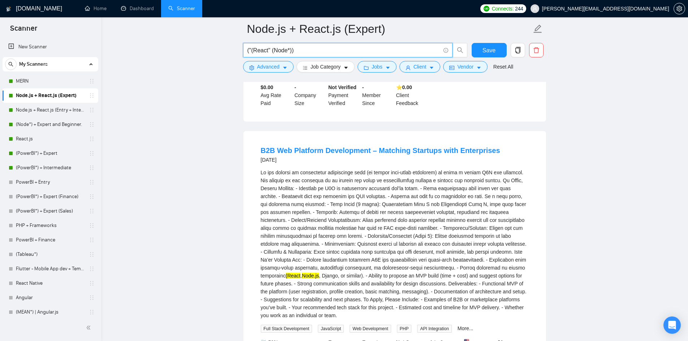
drag, startPoint x: 253, startPoint y: 51, endPoint x: 261, endPoint y: 50, distance: 8.3
click at [261, 50] on input "("(React" (Node*))" at bounding box center [343, 50] width 193 height 9
click at [254, 51] on input "("(React" (Node*))" at bounding box center [343, 50] width 193 height 9
drag, startPoint x: 249, startPoint y: 52, endPoint x: 254, endPoint y: 52, distance: 4.7
click at [254, 52] on input "("(React" (Node*))" at bounding box center [343, 50] width 193 height 9
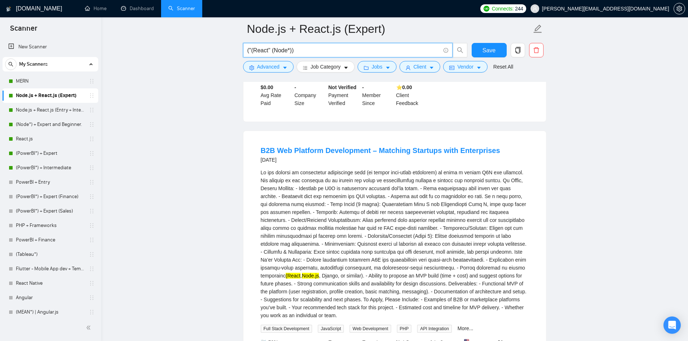
click at [250, 52] on input "("(React" (Node*))" at bounding box center [343, 50] width 193 height 9
drag, startPoint x: 251, startPoint y: 52, endPoint x: 262, endPoint y: 51, distance: 10.9
click at [268, 51] on input "("(React" (Node*))" at bounding box center [343, 50] width 193 height 9
click at [254, 52] on input "("(React" (Node*))" at bounding box center [343, 50] width 193 height 9
drag, startPoint x: 250, startPoint y: 52, endPoint x: 254, endPoint y: 51, distance: 4.1
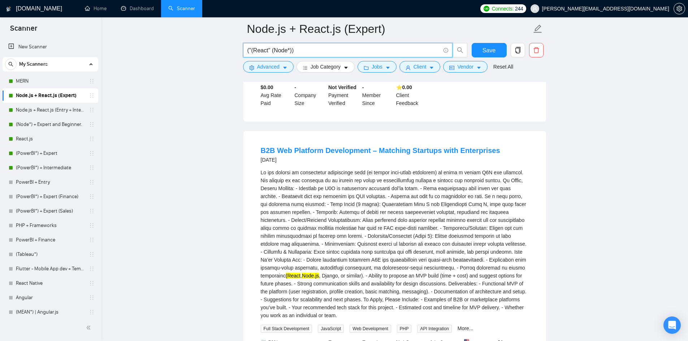
click at [254, 51] on input "("(React" (Node*))" at bounding box center [343, 50] width 193 height 9
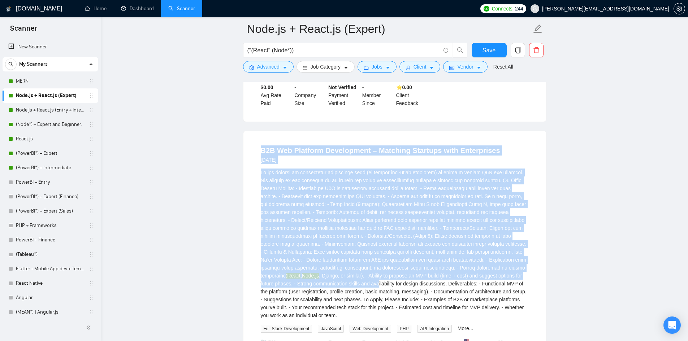
drag, startPoint x: 258, startPoint y: 139, endPoint x: 363, endPoint y: 274, distance: 171.0
click at [363, 274] on li "B2B Web Platform Development – Matching Startups with Enterprises [DATE] (React…" at bounding box center [394, 267] width 285 height 255
click at [342, 245] on div "(React , Node.js , [PERSON_NAME], or similar). - Ability to propose an MVP buil…" at bounding box center [395, 244] width 268 height 151
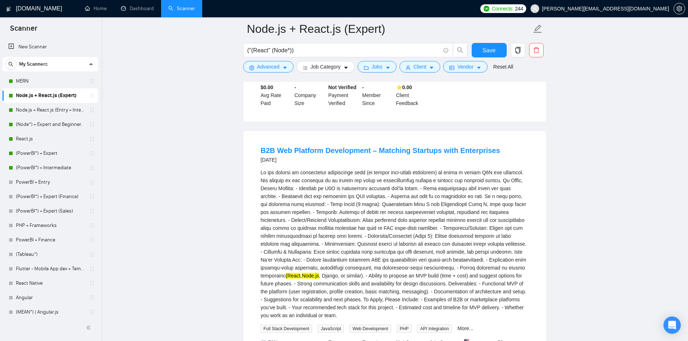
click at [286, 273] on mark "(React" at bounding box center [293, 276] width 15 height 6
click at [261, 53] on input "("(React" (Node*))" at bounding box center [343, 50] width 193 height 9
drag, startPoint x: 251, startPoint y: 49, endPoint x: 267, endPoint y: 49, distance: 15.5
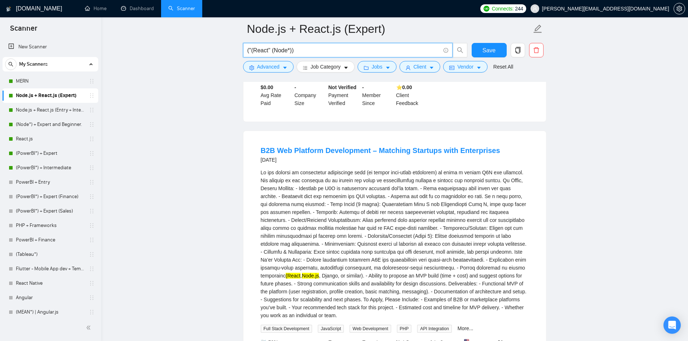
click at [267, 49] on input "("(React" (Node*))" at bounding box center [343, 50] width 193 height 9
click at [276, 51] on input "("(React" (Node*))" at bounding box center [343, 50] width 193 height 9
click at [294, 50] on input "("(React" (Node*))" at bounding box center [343, 50] width 193 height 9
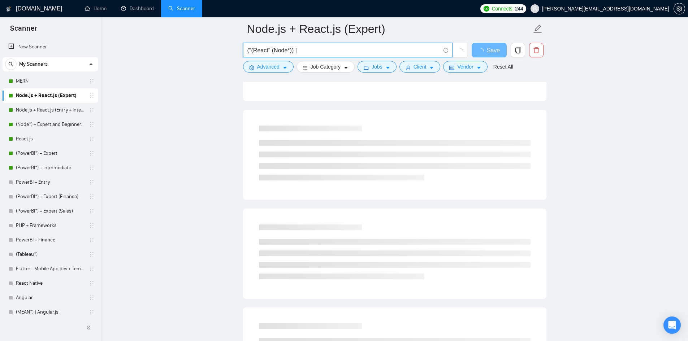
click at [294, 50] on input "("(React" (Node*)) |" at bounding box center [343, 50] width 193 height 9
click at [302, 49] on input "("(React" (Node*)) |" at bounding box center [343, 50] width 193 height 9
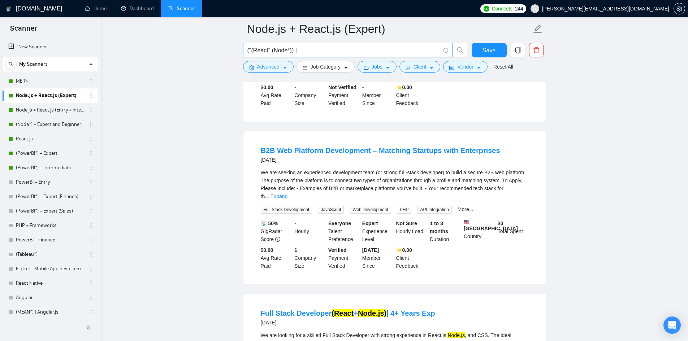
drag, startPoint x: 246, startPoint y: 49, endPoint x: 279, endPoint y: 49, distance: 32.9
click at [279, 49] on span "("(React" (Node*)) |" at bounding box center [348, 50] width 210 height 14
drag, startPoint x: 293, startPoint y: 49, endPoint x: 240, endPoint y: 50, distance: 53.8
click at [306, 50] on input "("(React" (Node*)) |" at bounding box center [343, 50] width 193 height 9
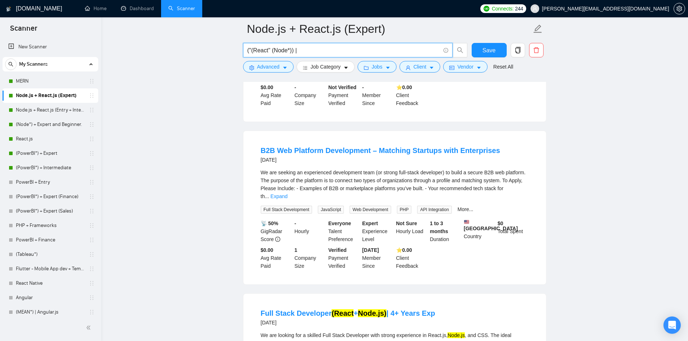
paste input "("(React" (Node*))"
click at [305, 51] on input "("(React" (Node*)) | ("(React" (Node*))" at bounding box center [343, 50] width 193 height 9
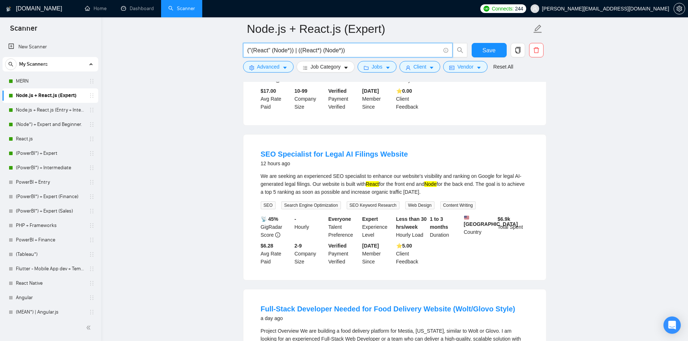
scroll to position [325, 0]
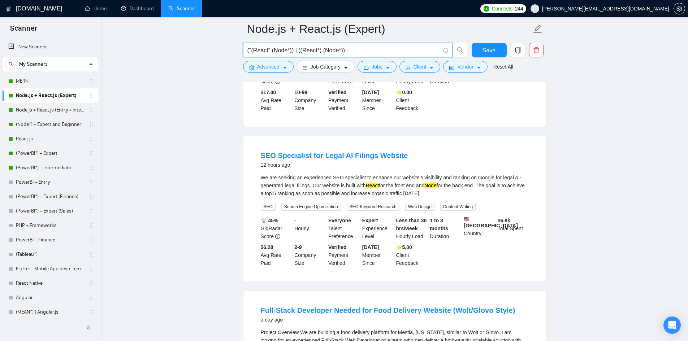
click at [359, 53] on input "("(React" (Node*)) | ((React*) (Node*))" at bounding box center [343, 50] width 193 height 9
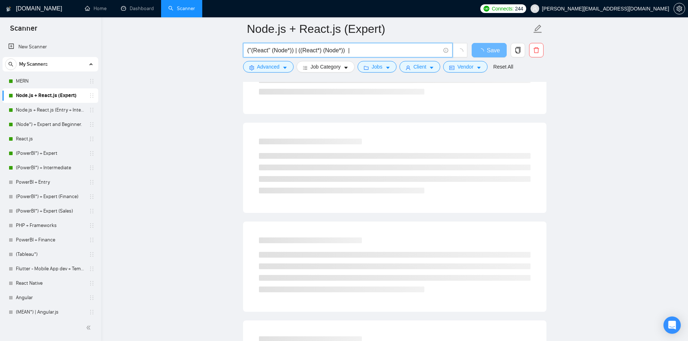
drag, startPoint x: 319, startPoint y: 51, endPoint x: 340, endPoint y: 50, distance: 21.0
click at [340, 50] on input "("(React" (Node*)) | ((React*) (Node*)) |" at bounding box center [343, 50] width 193 height 9
click at [370, 51] on input "("(React" (Node*)) | ((React*) (Node*)) |" at bounding box center [343, 50] width 193 height 9
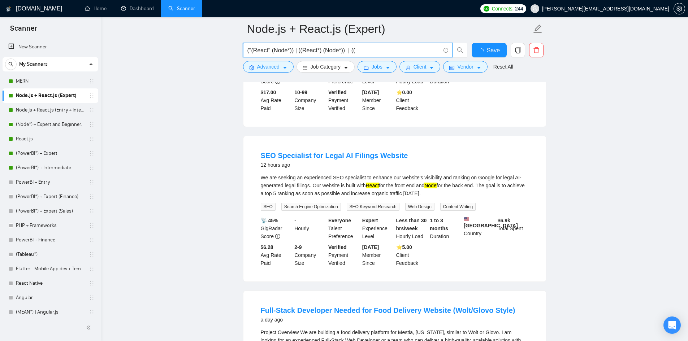
paste input "(Node*)"
click at [306, 52] on input "("(React" (Node*)) | ((React*) (Node*))" at bounding box center [343, 50] width 193 height 9
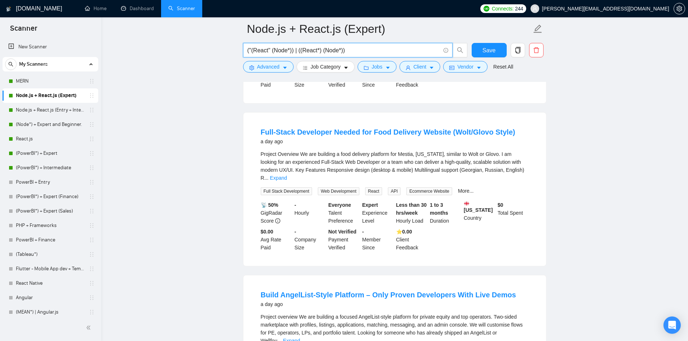
scroll to position [506, 0]
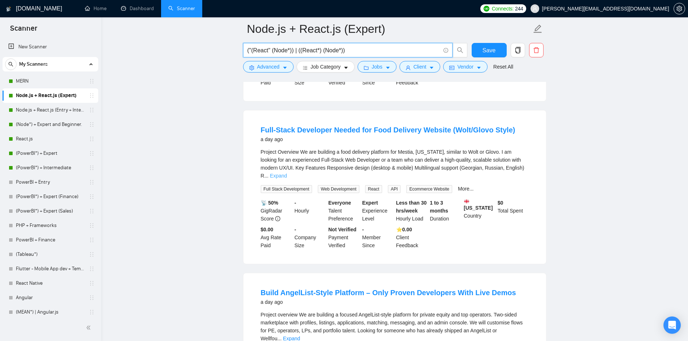
type input "("(React" (Node*)) | ((React*) (Node*))"
click at [287, 173] on link "Expand" at bounding box center [278, 176] width 17 height 6
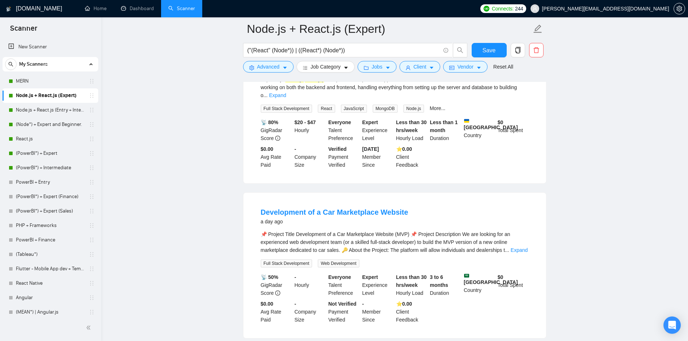
scroll to position [975, 0]
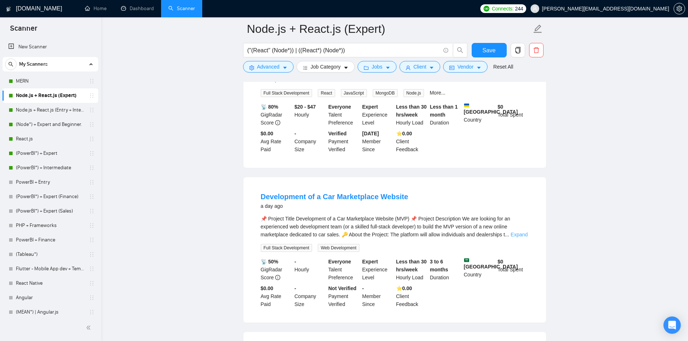
click at [520, 232] on link "Expand" at bounding box center [519, 235] width 17 height 6
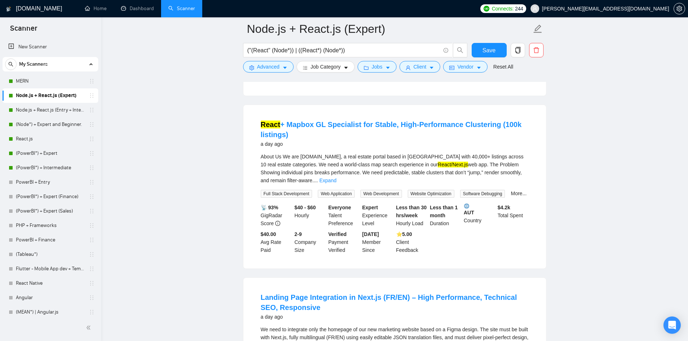
scroll to position [1301, 0]
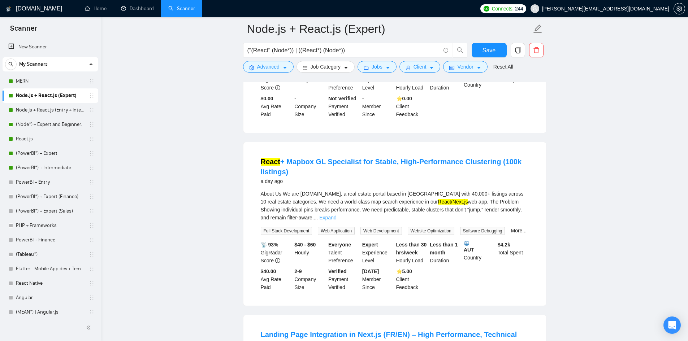
click at [336, 215] on link "Expand" at bounding box center [327, 218] width 17 height 6
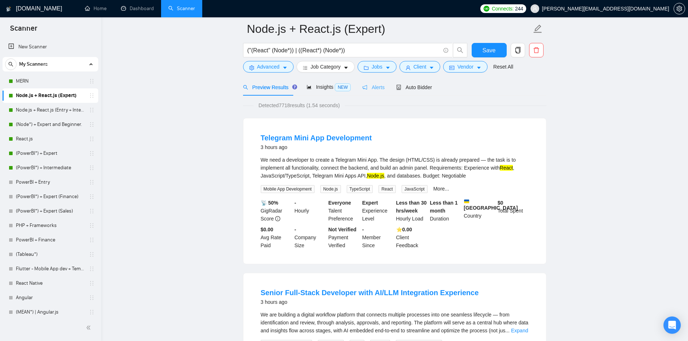
scroll to position [0, 0]
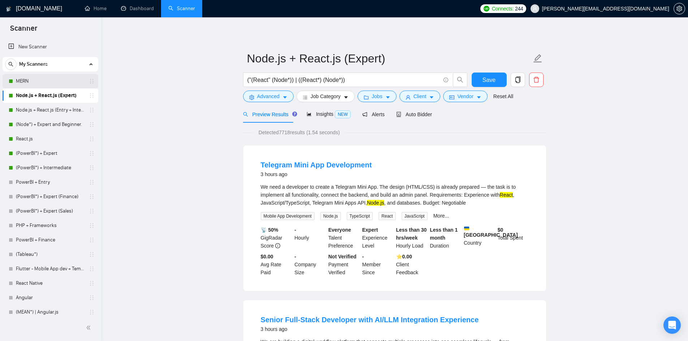
click at [27, 86] on link "MERN" at bounding box center [50, 81] width 69 height 14
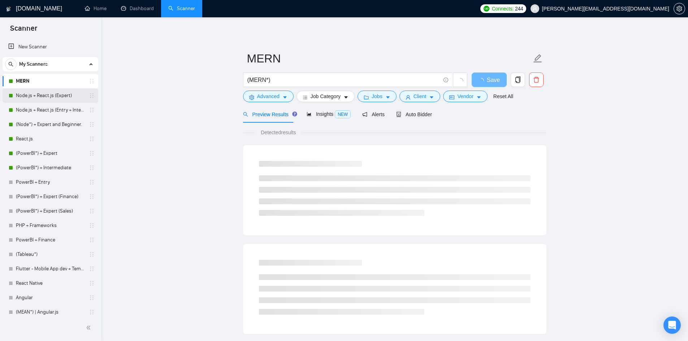
click at [45, 96] on link "Node.js + React.js (Expert)" at bounding box center [50, 96] width 69 height 14
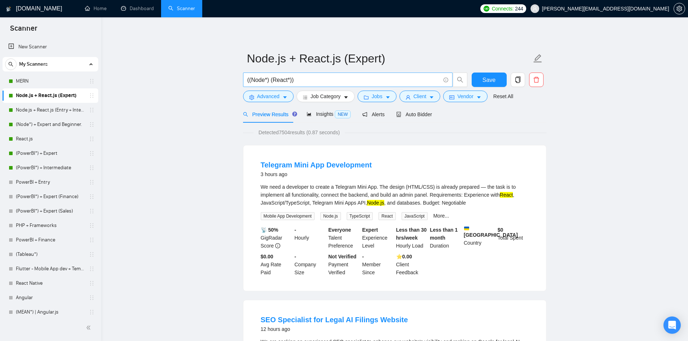
click at [303, 81] on input "((Node*) (React*))" at bounding box center [343, 80] width 193 height 9
click at [254, 80] on input "((Node*) (React*))" at bounding box center [343, 80] width 193 height 9
click at [251, 81] on input "((Node*) (React*))" at bounding box center [343, 80] width 193 height 9
drag, startPoint x: 249, startPoint y: 81, endPoint x: 268, endPoint y: 79, distance: 19.2
click at [268, 79] on input "((Node*) (React*))" at bounding box center [343, 80] width 193 height 9
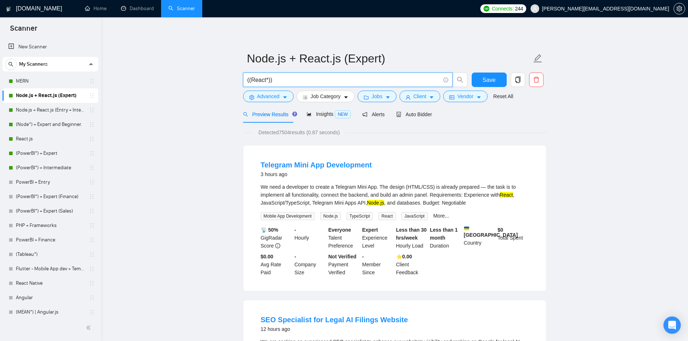
click at [268, 81] on input "((React*))" at bounding box center [343, 80] width 193 height 9
paste input "(Node*)"
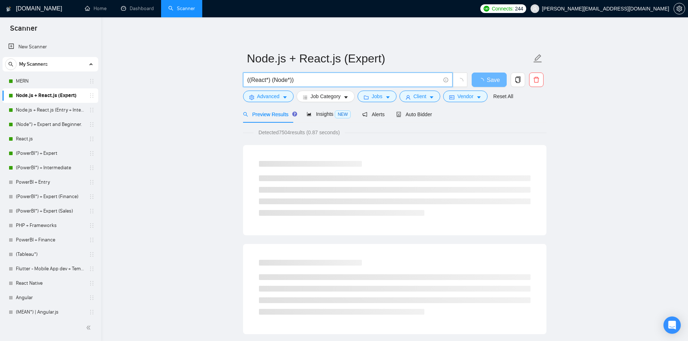
click at [327, 83] on input "((React*) (Node*))" at bounding box center [343, 80] width 193 height 9
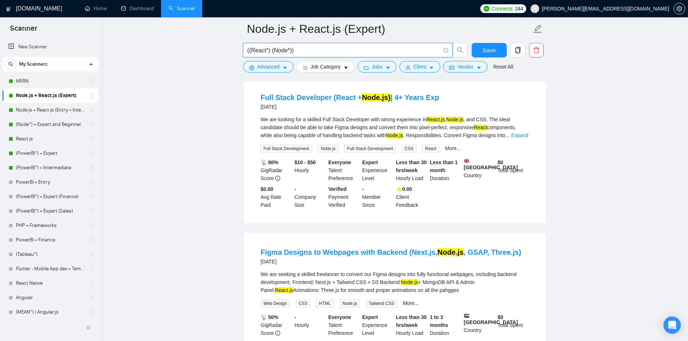
scroll to position [1337, 0]
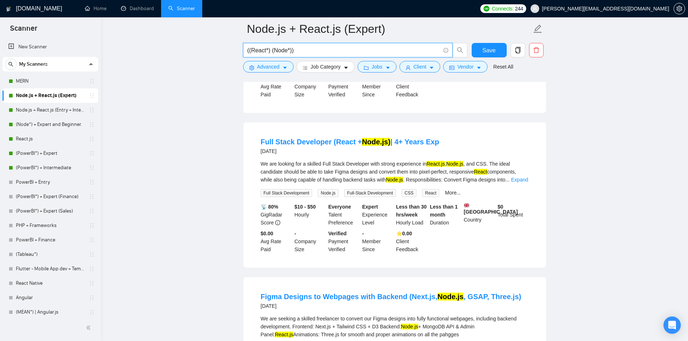
click at [251, 52] on input "((React*) (Node*))" at bounding box center [343, 50] width 193 height 9
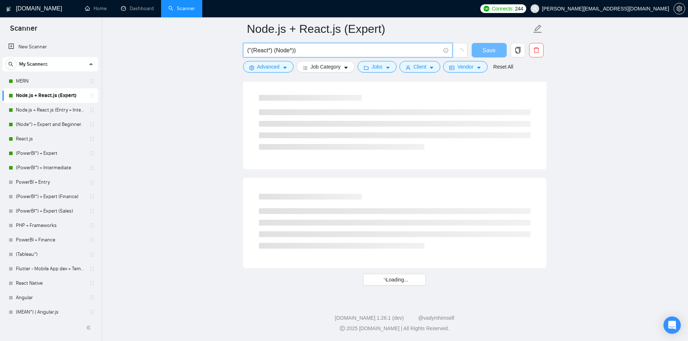
scroll to position [863, 0]
click at [267, 52] on input "("(React*) (Node*))" at bounding box center [343, 50] width 193 height 9
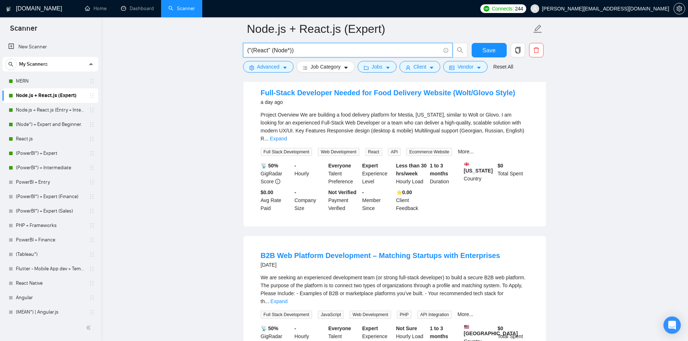
scroll to position [230, 0]
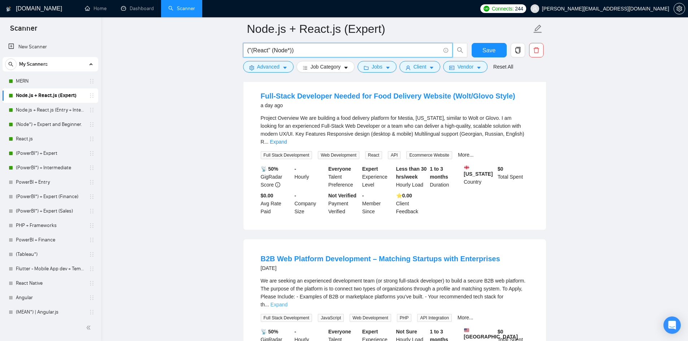
click at [288, 302] on link "Expand" at bounding box center [279, 305] width 17 height 6
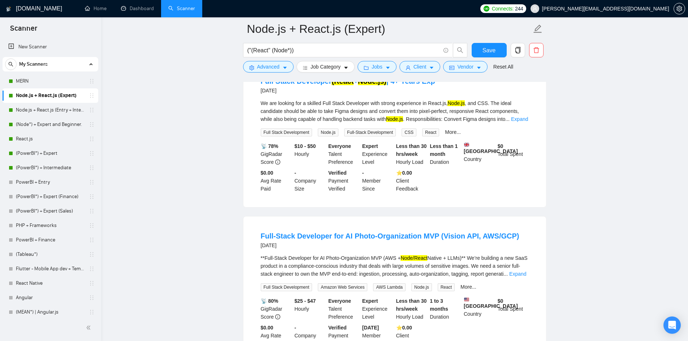
scroll to position [686, 0]
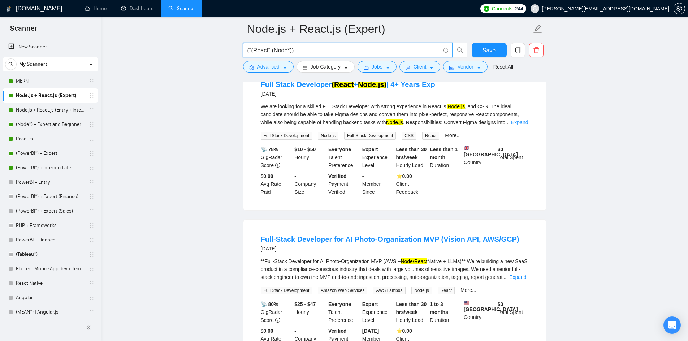
click at [316, 52] on input "("(React" (Node*))" at bounding box center [343, 50] width 193 height 9
paste input "Full-Stack Team to Build Real Estate Platform with AI Predictive Analysis"
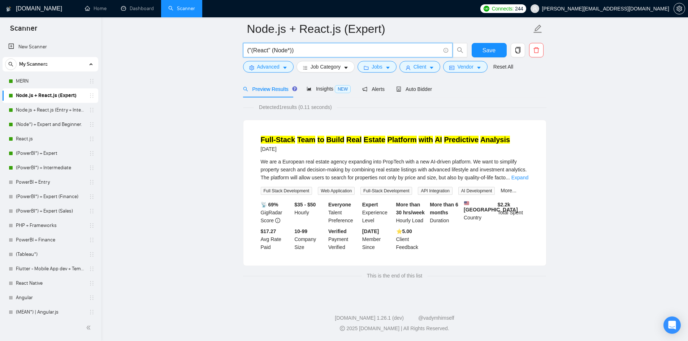
scroll to position [0, 0]
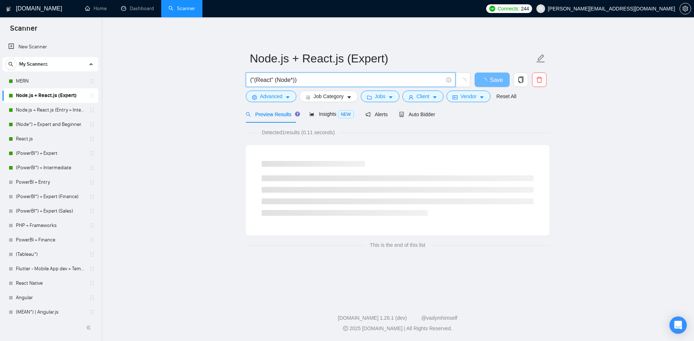
click at [217, 128] on main "Node.js + React.js (Expert) ("(React" (Node*)) Save Advanced Job Category Jobs …" at bounding box center [397, 157] width 569 height 257
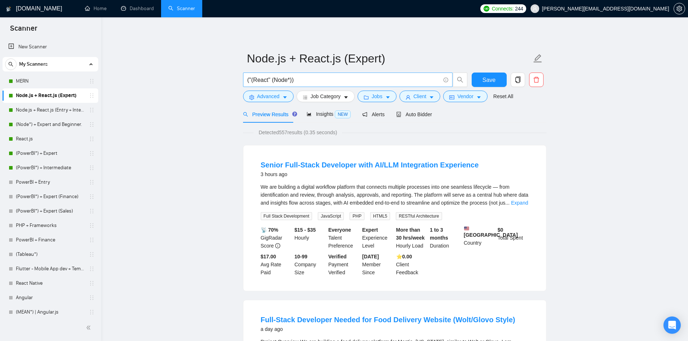
click at [267, 78] on input "("(React" (Node*))" at bounding box center [343, 80] width 193 height 9
drag, startPoint x: 290, startPoint y: 81, endPoint x: 250, endPoint y: 82, distance: 40.8
click at [250, 82] on input "("(React/Next.js" (Node*))" at bounding box center [343, 80] width 193 height 9
click at [269, 82] on input "((Node*))" at bounding box center [343, 80] width 193 height 9
paste input ""(React/Next.js""
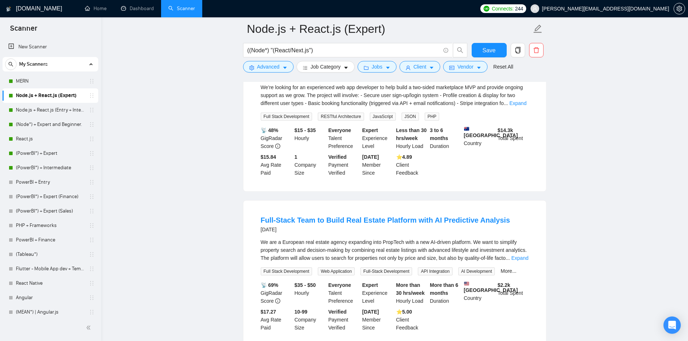
scroll to position [108, 0]
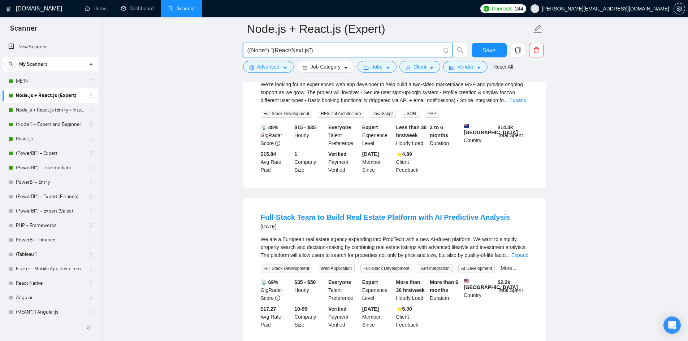
drag, startPoint x: 309, startPoint y: 51, endPoint x: 290, endPoint y: 51, distance: 18.4
click at [289, 52] on input "((Node*) "(React/Next.js")" at bounding box center [343, 50] width 193 height 9
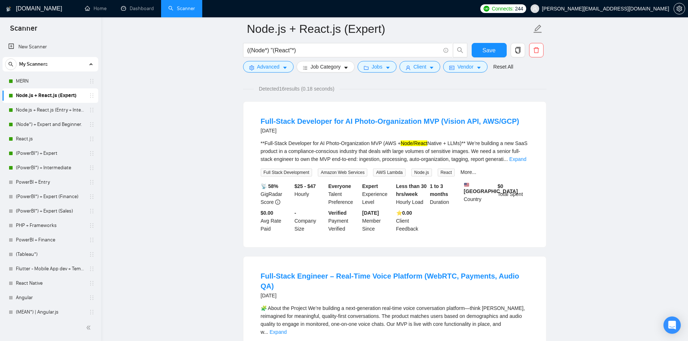
scroll to position [0, 0]
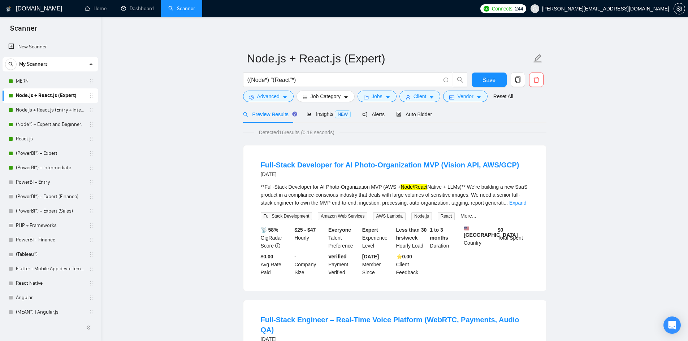
click at [519, 203] on link "Expand" at bounding box center [517, 203] width 17 height 6
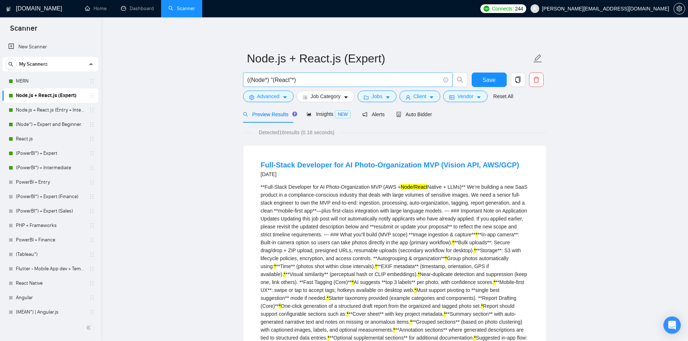
click at [300, 79] on input "((Node*) "(React"*)" at bounding box center [343, 80] width 193 height 9
click at [319, 79] on input "((Node*) "(React/Next.js")" at bounding box center [343, 80] width 193 height 9
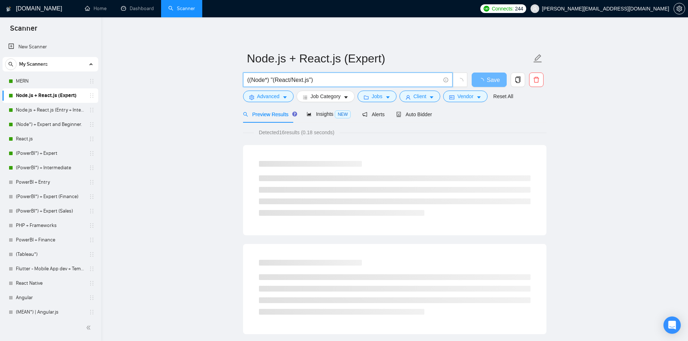
type input "((Node*) "(React/Next.js")"
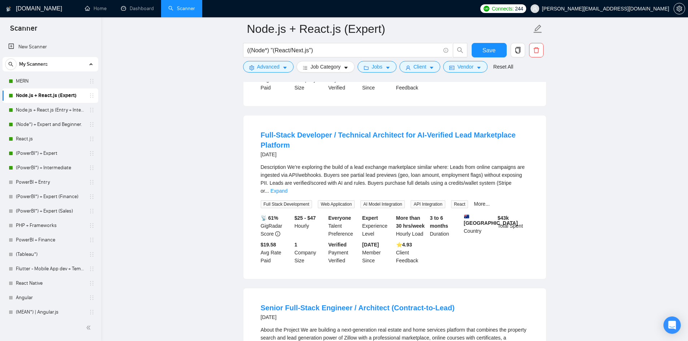
scroll to position [542, 0]
